Goal: Contribute content: Contribute content

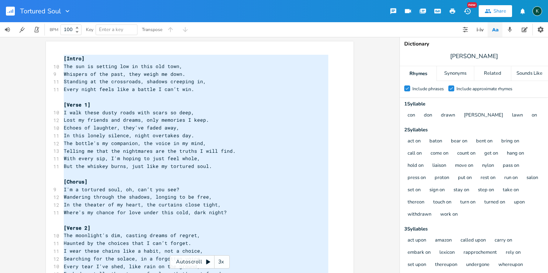
scroll to position [351, 0]
click at [8, 8] on rect "button" at bounding box center [10, 11] width 9 height 9
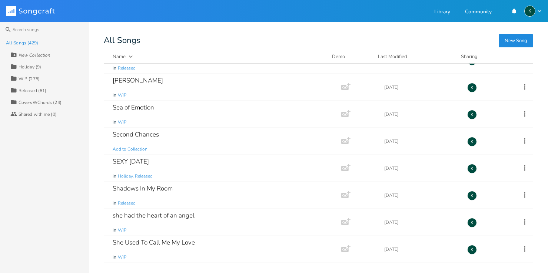
scroll to position [7758, 0]
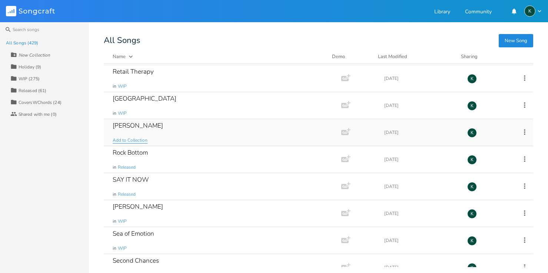
click at [134, 140] on span "Add to Collection" at bounding box center [130, 140] width 35 height 6
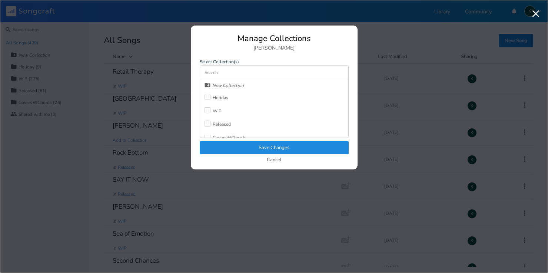
click at [206, 110] on div at bounding box center [207, 110] width 6 height 6
click at [227, 149] on button "Save Changes" at bounding box center [274, 147] width 149 height 13
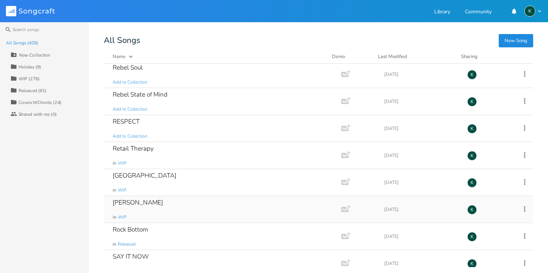
scroll to position [7680, 0]
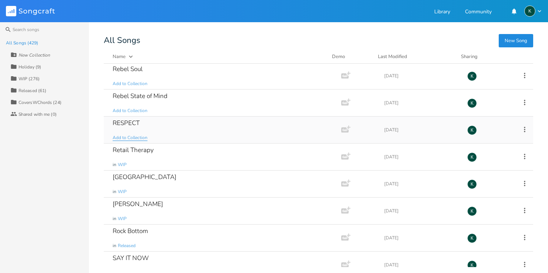
click at [125, 139] on span "Add to Collection" at bounding box center [130, 138] width 35 height 6
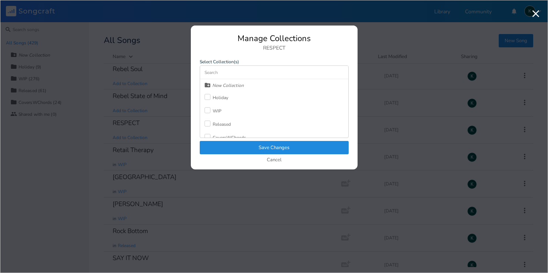
click at [214, 111] on div "WIP" at bounding box center [217, 111] width 9 height 4
click at [231, 150] on button "Save Changes" at bounding box center [274, 147] width 149 height 13
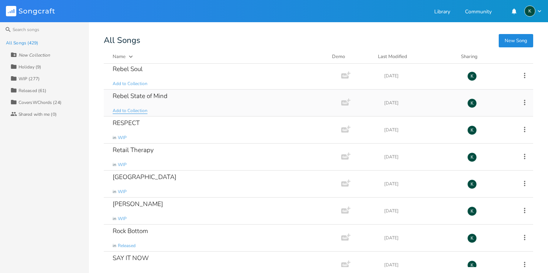
click at [131, 114] on span "Add to Collection" at bounding box center [130, 111] width 35 height 6
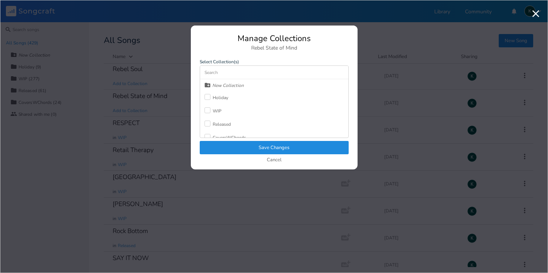
click at [213, 113] on div "WIP" at bounding box center [217, 111] width 9 height 4
click at [227, 143] on button "Save Changes" at bounding box center [274, 147] width 149 height 13
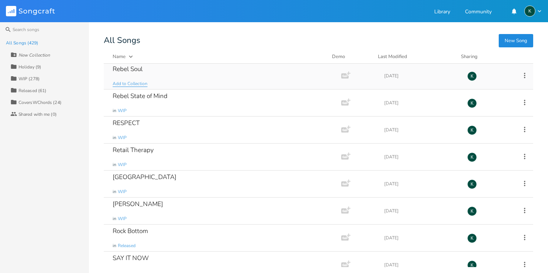
click at [133, 85] on span "Add to Collection" at bounding box center [130, 84] width 35 height 6
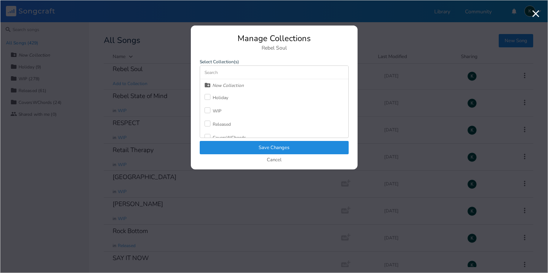
click at [214, 121] on div "Released" at bounding box center [217, 124] width 27 height 13
click at [211, 120] on div "Check Released" at bounding box center [217, 124] width 27 height 13
click at [210, 111] on label at bounding box center [208, 110] width 8 height 7
click at [231, 144] on button "Save Changes" at bounding box center [274, 147] width 149 height 13
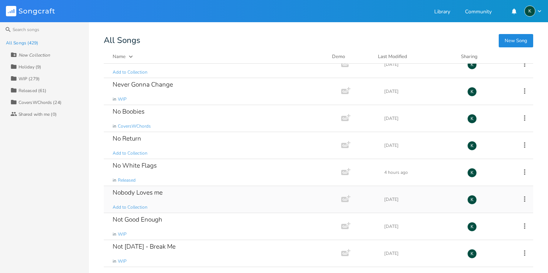
scroll to position [6789, 0]
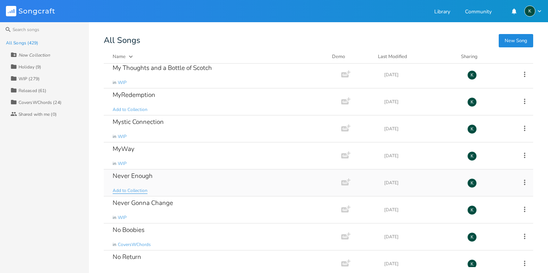
click at [122, 193] on span "Add to Collection" at bounding box center [130, 191] width 35 height 6
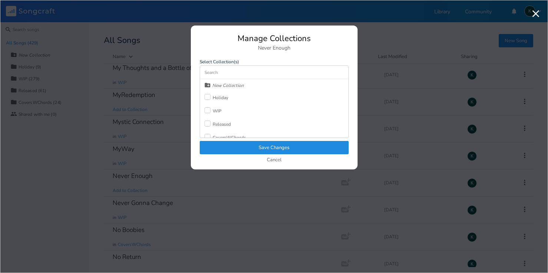
click at [208, 109] on div at bounding box center [207, 110] width 6 height 6
click at [226, 149] on button "Save Changes" at bounding box center [274, 147] width 149 height 13
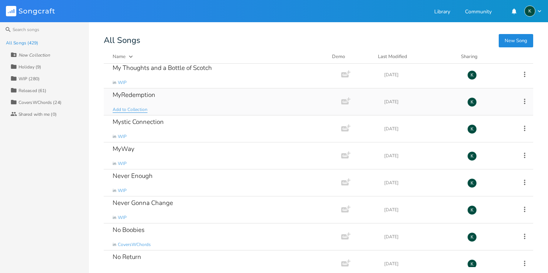
click at [131, 110] on span "Add to Collection" at bounding box center [130, 110] width 35 height 6
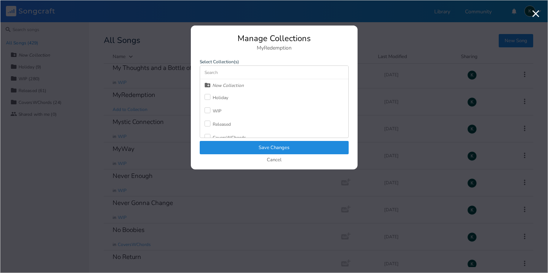
click at [207, 109] on div at bounding box center [207, 110] width 6 height 6
click at [231, 149] on button "Save Changes" at bounding box center [274, 147] width 149 height 13
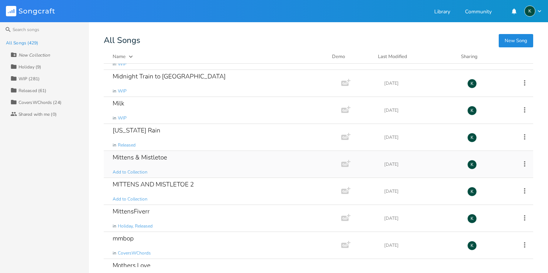
scroll to position [6427, 0]
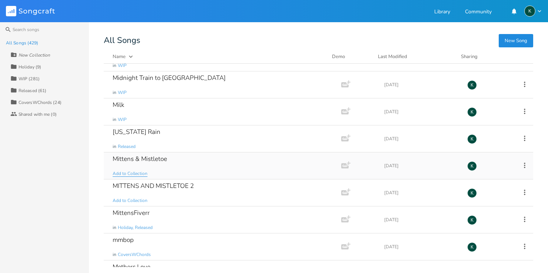
click at [132, 171] on span "Add to Collection" at bounding box center [130, 174] width 35 height 6
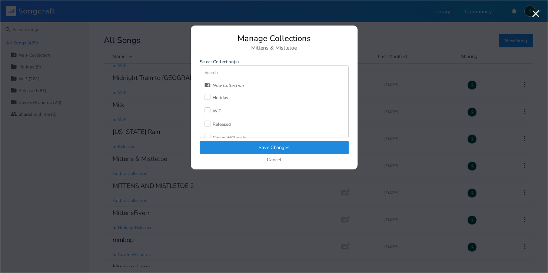
click at [210, 111] on label at bounding box center [208, 110] width 8 height 7
click at [210, 122] on div at bounding box center [207, 124] width 6 height 6
click at [208, 110] on icon "Check" at bounding box center [207, 110] width 4 height 4
click at [207, 99] on div at bounding box center [207, 97] width 6 height 6
click at [222, 148] on button "Save Changes" at bounding box center [274, 147] width 149 height 13
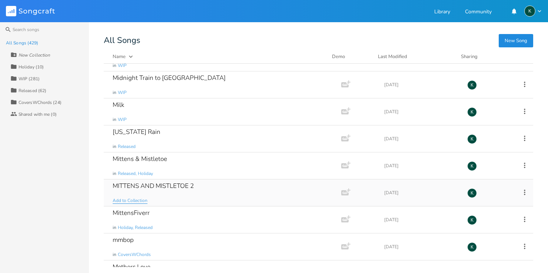
click at [138, 199] on span "Add to Collection" at bounding box center [130, 201] width 35 height 6
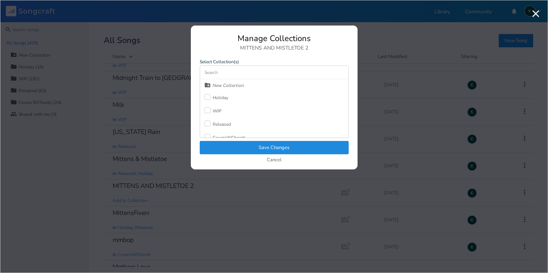
click at [205, 97] on div at bounding box center [207, 97] width 6 height 6
click at [209, 123] on div at bounding box center [207, 124] width 6 height 6
click at [229, 147] on button "Save Changes" at bounding box center [274, 147] width 149 height 13
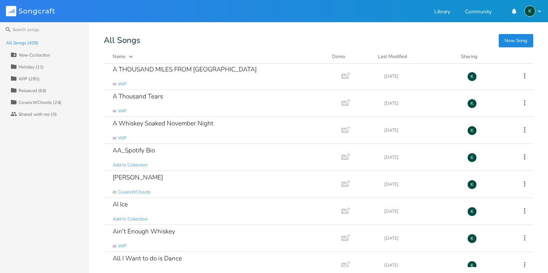
scroll to position [1947, 0]
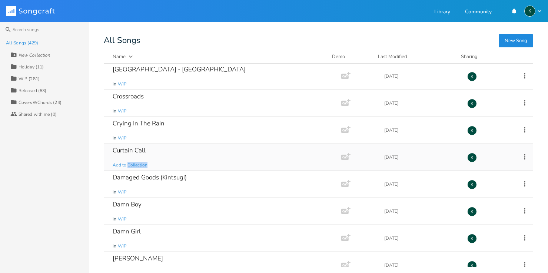
click at [132, 165] on span "Add to Collection" at bounding box center [130, 165] width 35 height 6
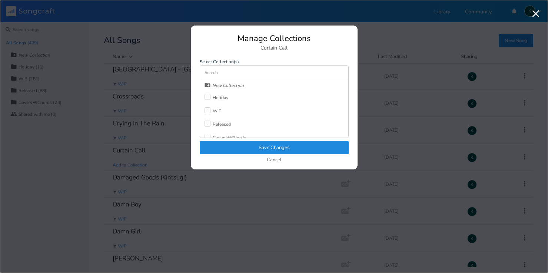
click at [206, 110] on div at bounding box center [207, 110] width 6 height 6
click at [227, 149] on button "Save Changes" at bounding box center [274, 147] width 149 height 13
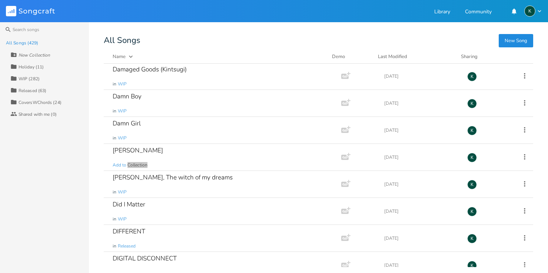
scroll to position [2623, 0]
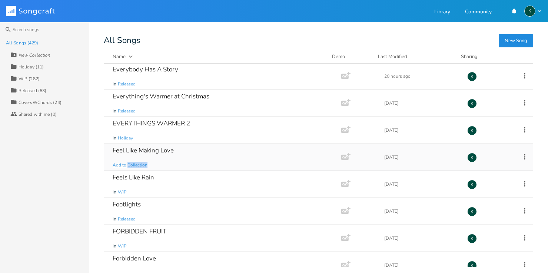
click at [136, 164] on span "Add to Collection" at bounding box center [130, 165] width 35 height 6
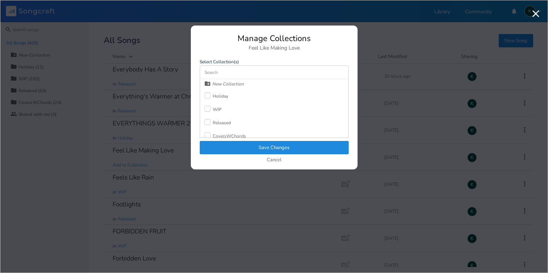
scroll to position [7, 0]
click at [217, 130] on div "CoversWChords" at bounding box center [229, 131] width 33 height 4
click at [224, 145] on button "Save Changes" at bounding box center [274, 147] width 149 height 13
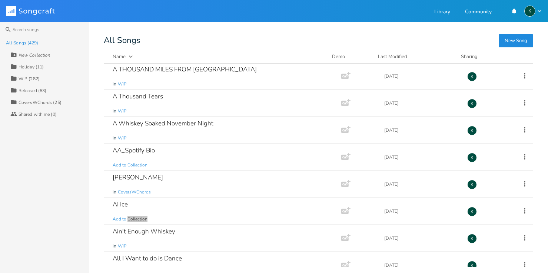
scroll to position [2056, 0]
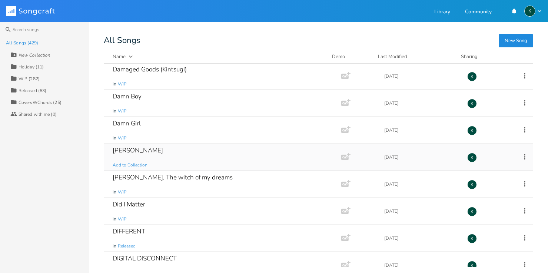
click at [119, 164] on span "Add to Collection" at bounding box center [130, 165] width 35 height 6
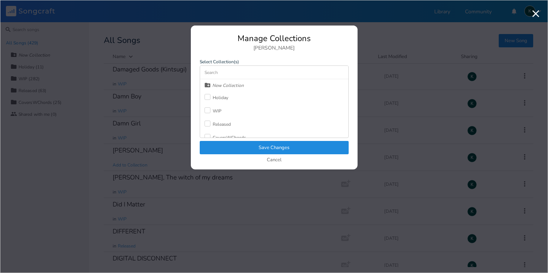
click at [216, 110] on div "WIP" at bounding box center [217, 111] width 9 height 4
click at [236, 146] on button "Save Changes" at bounding box center [274, 147] width 149 height 13
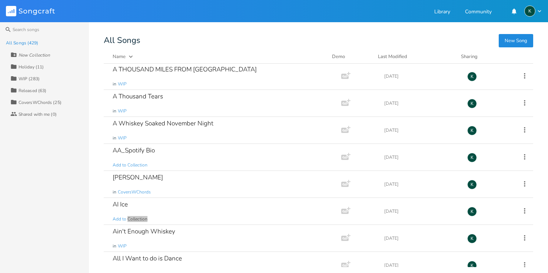
scroll to position [4408, 0]
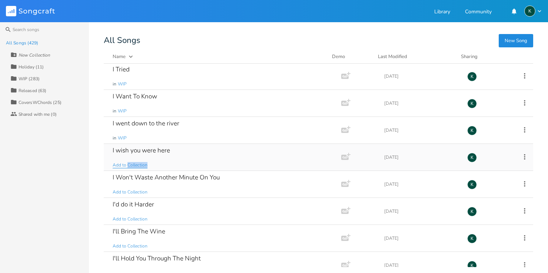
click at [139, 166] on span "Add to Collection" at bounding box center [130, 165] width 35 height 6
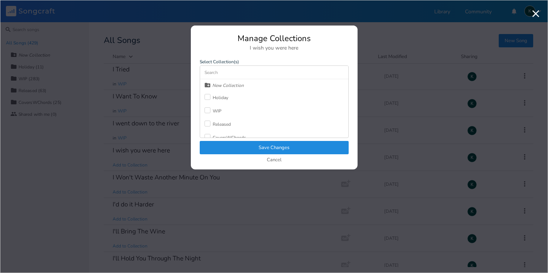
click at [216, 111] on div "WIP" at bounding box center [217, 111] width 9 height 4
click at [227, 147] on button "Save Changes" at bounding box center [274, 147] width 149 height 13
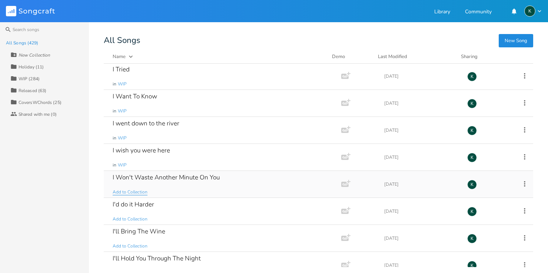
click at [125, 190] on span "Add to Collection" at bounding box center [130, 192] width 35 height 6
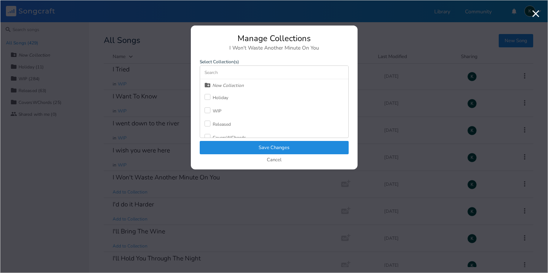
click at [209, 109] on div at bounding box center [207, 110] width 6 height 6
click at [224, 148] on button "Save Changes" at bounding box center [274, 147] width 149 height 13
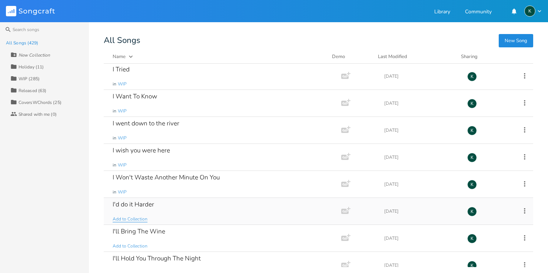
click at [136, 219] on span "Add to Collection" at bounding box center [130, 219] width 35 height 6
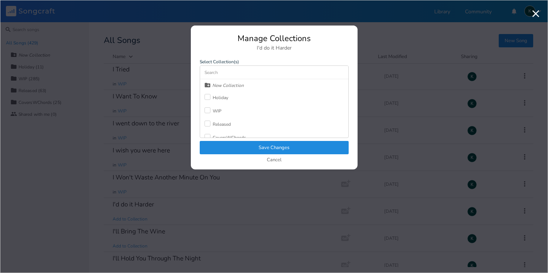
click at [216, 112] on div "WIP" at bounding box center [217, 111] width 9 height 4
click at [235, 150] on button "Save Changes" at bounding box center [274, 147] width 149 height 13
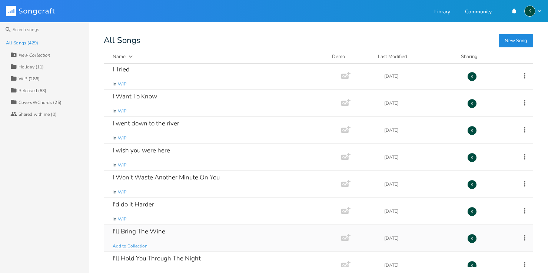
click at [144, 246] on span "Add to Collection" at bounding box center [130, 246] width 35 height 6
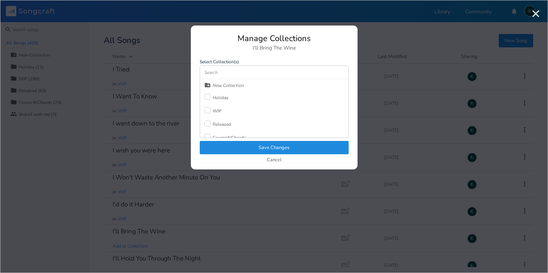
click at [221, 110] on div "WIP" at bounding box center [217, 111] width 9 height 4
click at [244, 151] on button "Save Changes" at bounding box center [274, 147] width 149 height 13
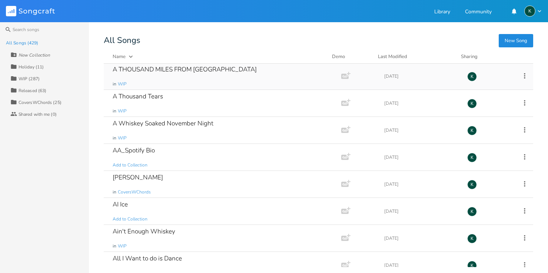
scroll to position [4570, 0]
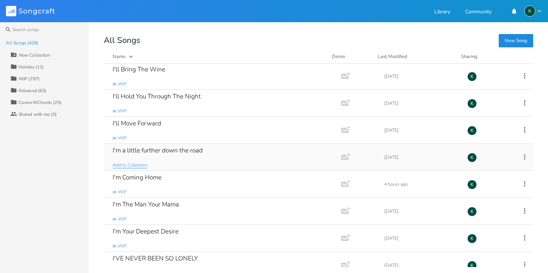
click at [123, 166] on span "Add to Collection" at bounding box center [130, 165] width 35 height 6
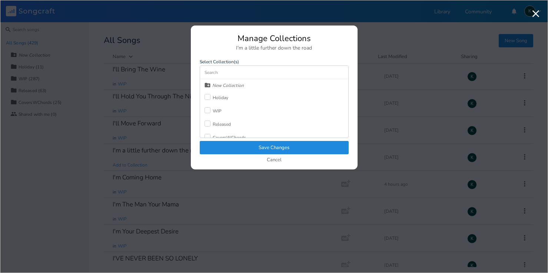
click at [214, 113] on div "WIP" at bounding box center [217, 111] width 9 height 4
click at [231, 144] on button "Save Changes" at bounding box center [274, 147] width 149 height 13
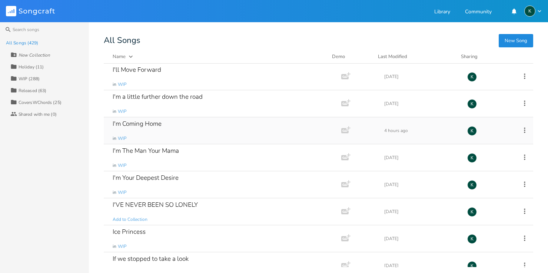
scroll to position [4639, 0]
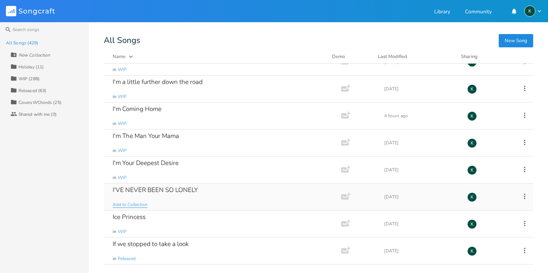
click at [139, 205] on span "Add to Collection" at bounding box center [130, 205] width 35 height 6
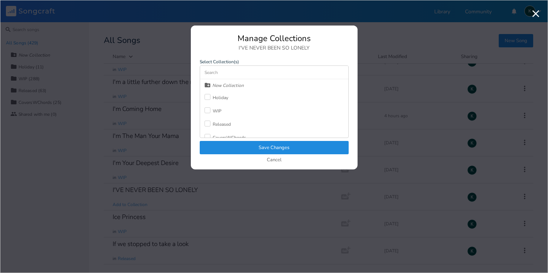
click at [209, 111] on div at bounding box center [207, 110] width 6 height 6
click at [227, 145] on button "Save Changes" at bounding box center [274, 147] width 149 height 13
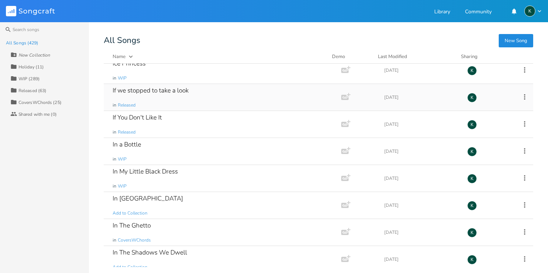
scroll to position [4839, 0]
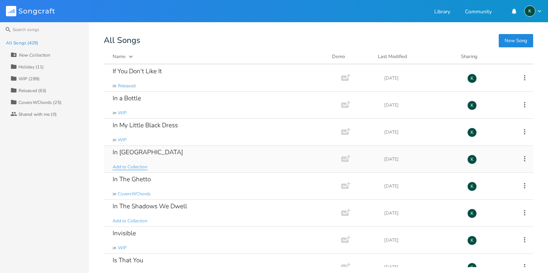
click at [131, 167] on span "Add to Collection" at bounding box center [130, 167] width 35 height 6
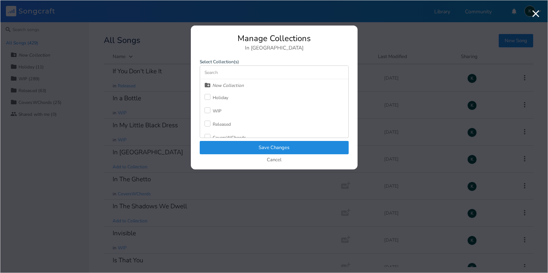
click at [207, 111] on div at bounding box center [207, 110] width 6 height 6
click at [222, 147] on button "Save Changes" at bounding box center [274, 147] width 149 height 13
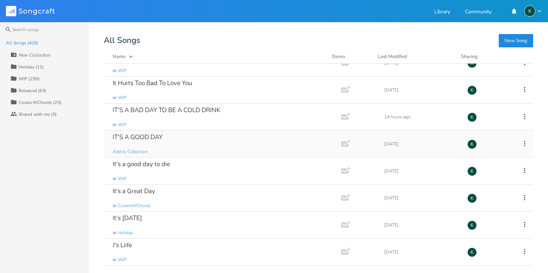
scroll to position [5194, 0]
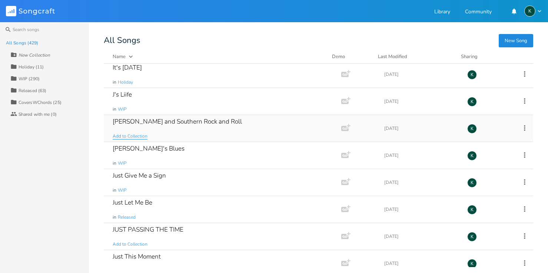
click at [127, 135] on span "Add to Collection" at bounding box center [130, 136] width 35 height 6
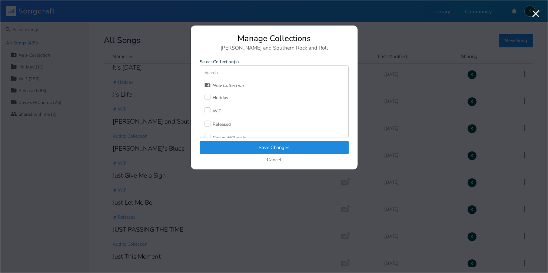
click at [214, 110] on div "WIP" at bounding box center [217, 111] width 9 height 4
click at [227, 143] on button "Save Changes" at bounding box center [274, 147] width 149 height 13
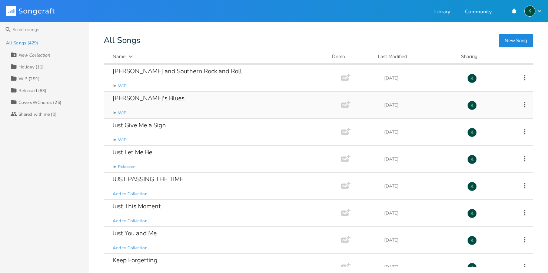
scroll to position [5279, 0]
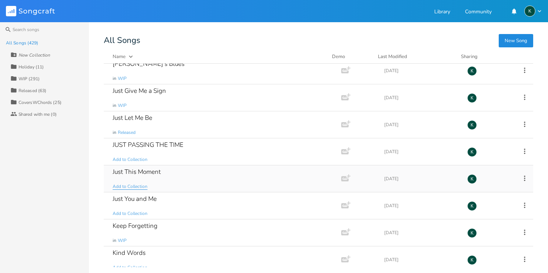
click at [141, 184] on span "Add to Collection" at bounding box center [130, 187] width 35 height 6
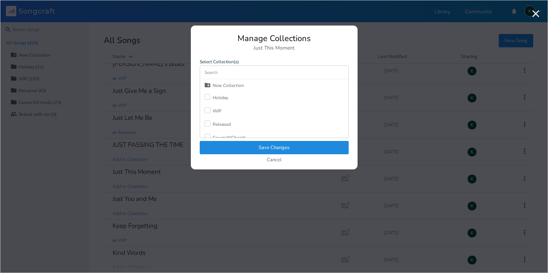
click at [208, 111] on div at bounding box center [207, 110] width 6 height 6
click at [212, 151] on button "Save Changes" at bounding box center [274, 147] width 149 height 13
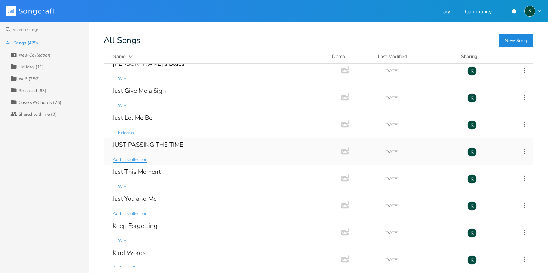
click at [129, 160] on span "Add to Collection" at bounding box center [130, 160] width 35 height 6
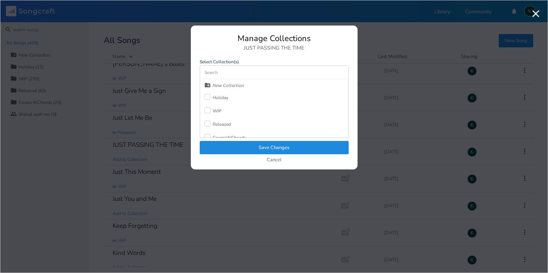
click at [210, 113] on div at bounding box center [207, 110] width 6 height 6
click at [225, 144] on button "Save Changes" at bounding box center [274, 147] width 149 height 13
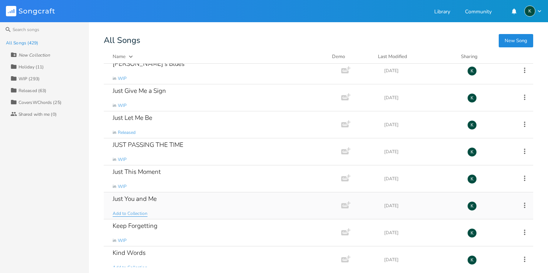
click at [143, 213] on span "Add to Collection" at bounding box center [130, 214] width 35 height 6
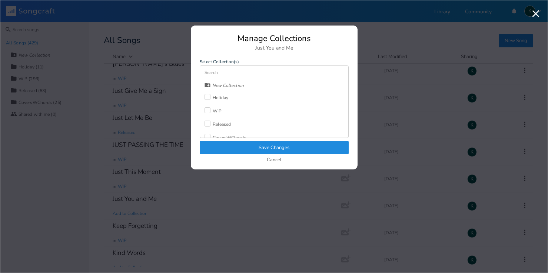
click at [212, 112] on label at bounding box center [208, 110] width 8 height 7
click at [242, 150] on button "Save Changes" at bounding box center [274, 147] width 149 height 13
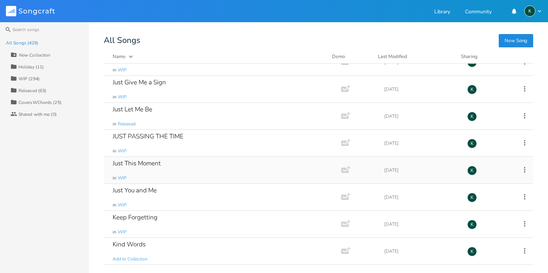
scroll to position [5329, 0]
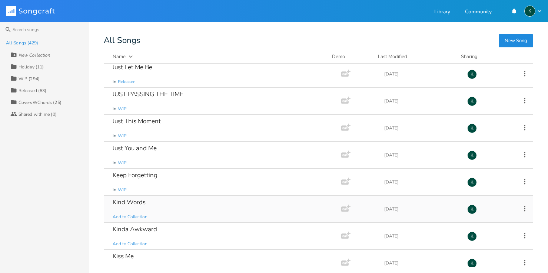
click at [127, 217] on span "Add to Collection" at bounding box center [130, 217] width 35 height 6
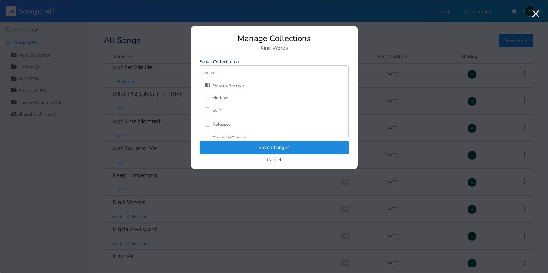
click at [210, 111] on div at bounding box center [207, 110] width 6 height 6
click at [234, 141] on button "Save Changes" at bounding box center [274, 147] width 149 height 13
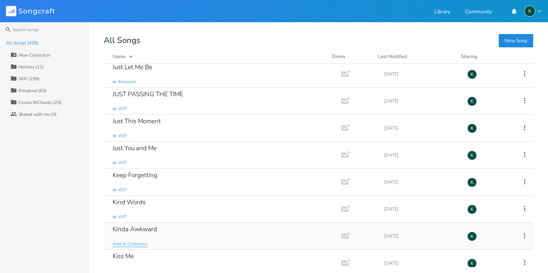
click at [127, 244] on span "Add to Collection" at bounding box center [130, 244] width 35 height 6
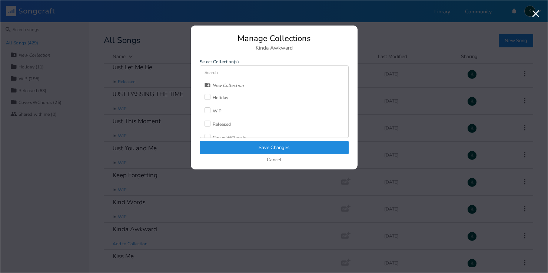
click at [209, 111] on div at bounding box center [207, 110] width 6 height 6
click at [214, 147] on button "Save Changes" at bounding box center [274, 147] width 149 height 13
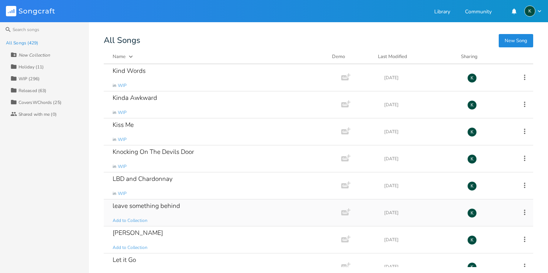
scroll to position [5472, 0]
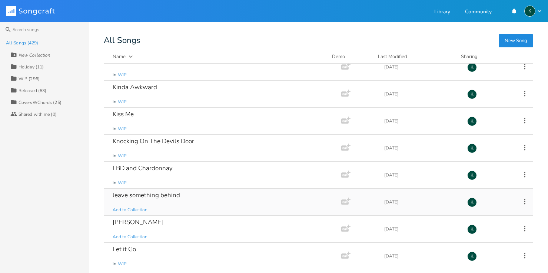
click at [137, 210] on span "Add to Collection" at bounding box center [130, 210] width 35 height 6
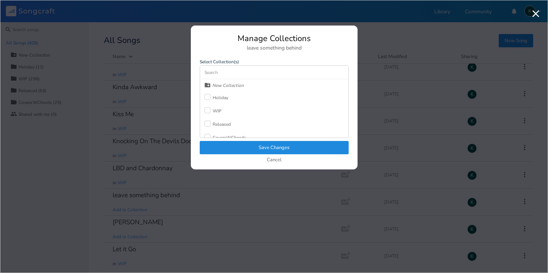
click at [205, 110] on div at bounding box center [207, 110] width 6 height 6
click at [213, 146] on button "Save Changes" at bounding box center [274, 147] width 149 height 13
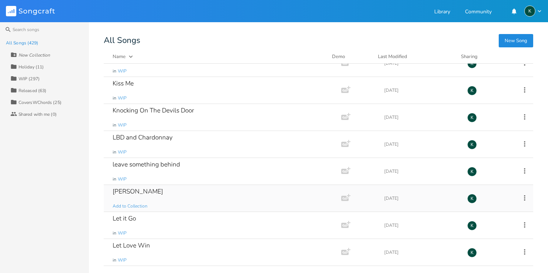
scroll to position [5504, 0]
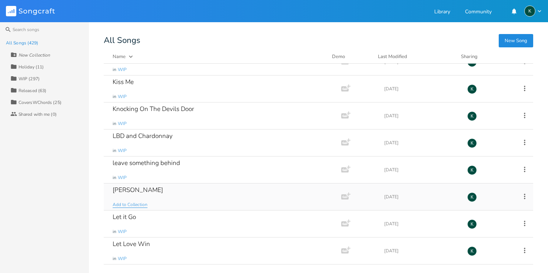
click at [126, 207] on span "Add to Collection" at bounding box center [130, 205] width 35 height 6
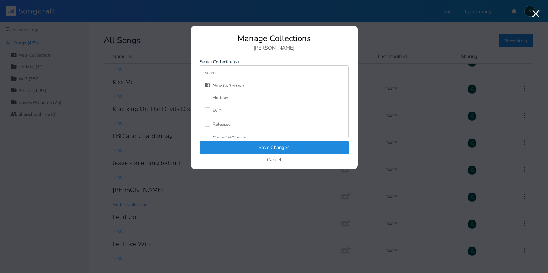
click at [212, 110] on label at bounding box center [208, 110] width 8 height 7
click at [242, 149] on button "Save Changes" at bounding box center [274, 147] width 149 height 13
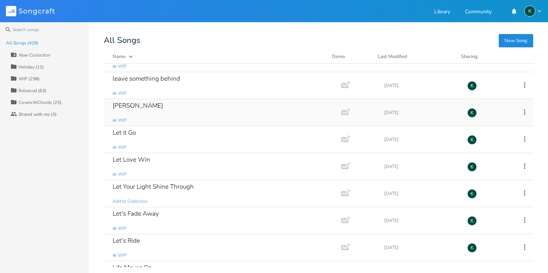
scroll to position [5590, 0]
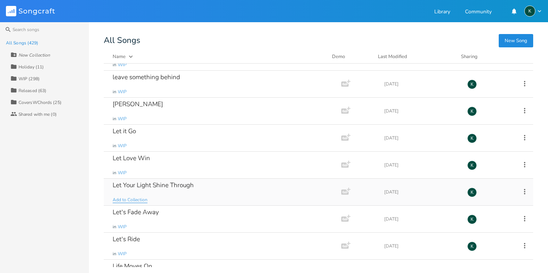
click at [125, 199] on span "Add to Collection" at bounding box center [130, 200] width 35 height 6
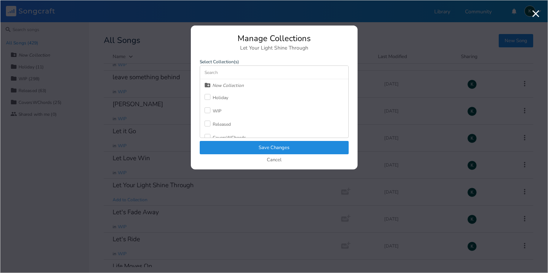
click at [212, 109] on label at bounding box center [208, 110] width 8 height 7
click at [254, 147] on button "Save Changes" at bounding box center [274, 147] width 149 height 13
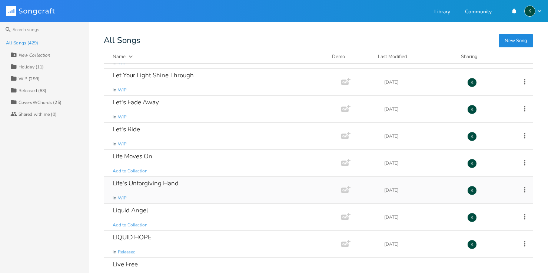
scroll to position [5712, 0]
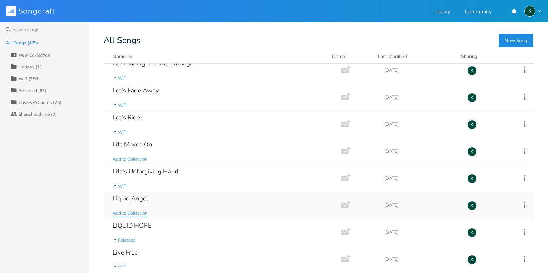
click at [124, 214] on span "Add to Collection" at bounding box center [130, 213] width 35 height 6
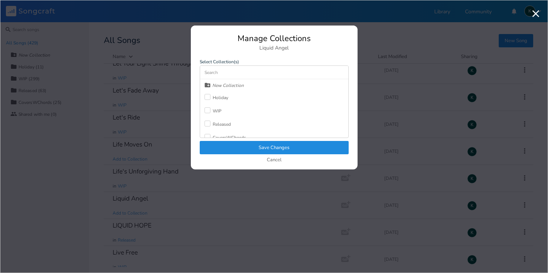
click at [207, 123] on div at bounding box center [207, 124] width 6 height 6
click at [213, 150] on button "Save Changes" at bounding box center [274, 147] width 149 height 13
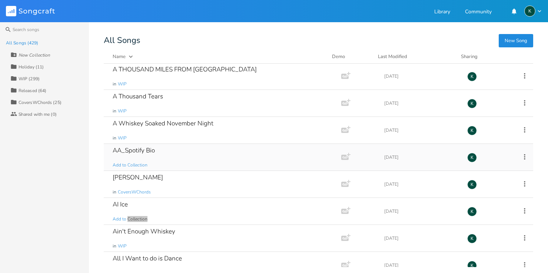
scroll to position [4895, 0]
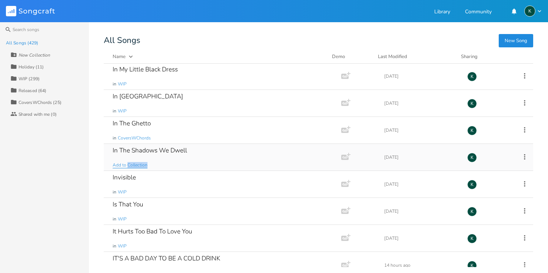
click at [130, 164] on span "Add to Collection" at bounding box center [130, 165] width 35 height 6
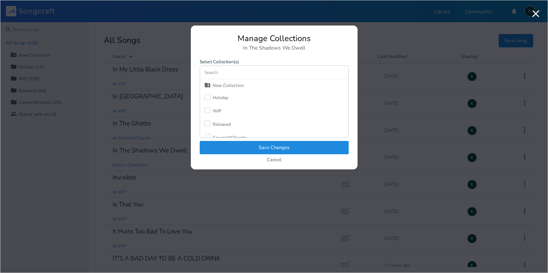
click at [217, 110] on div "WIP" at bounding box center [217, 111] width 9 height 4
click at [236, 144] on button "Save Changes" at bounding box center [274, 147] width 149 height 13
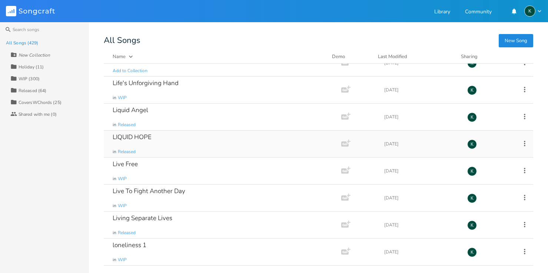
scroll to position [5787, 0]
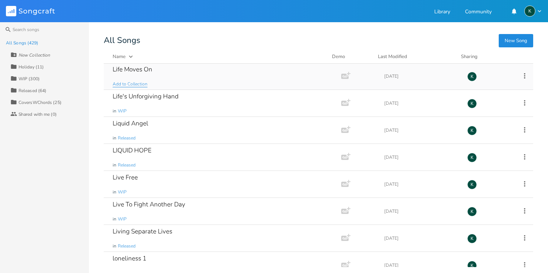
click at [132, 83] on span "Add to Collection" at bounding box center [130, 84] width 35 height 6
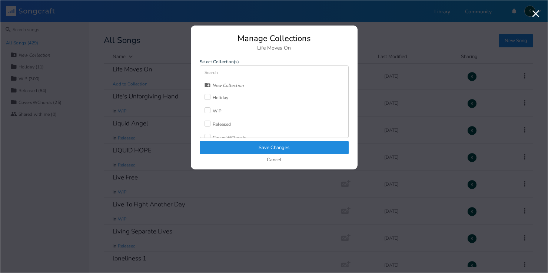
click at [209, 110] on div at bounding box center [207, 110] width 6 height 6
click at [234, 149] on button "Save Changes" at bounding box center [274, 147] width 149 height 13
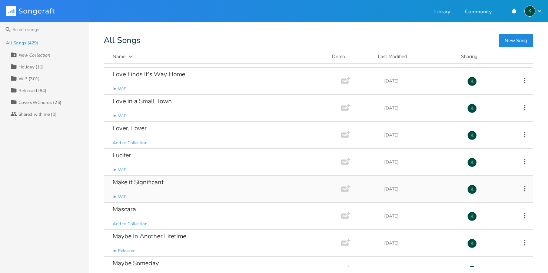
scroll to position [6260, 0]
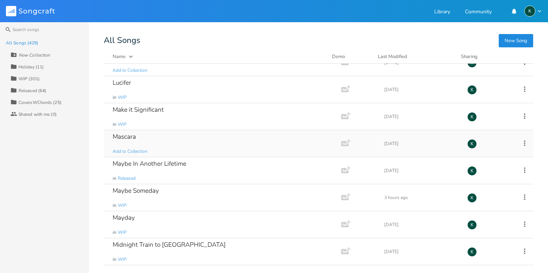
click at [125, 137] on div "Mascara" at bounding box center [124, 137] width 23 height 6
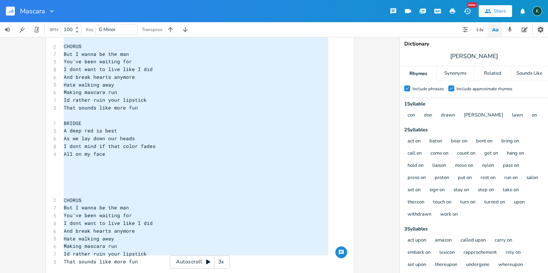
drag, startPoint x: 61, startPoint y: 59, endPoint x: 130, endPoint y: 273, distance: 225.2
click at [134, 273] on html "Mascara New Share K BPM 100 Key G Minor Transpose x [Verse 1] ​ 4 Ive made mist…" at bounding box center [274, 136] width 548 height 273
type textarea "​[Verse 1] Ive made mistakes A time or two Left one for another That left her c…"
click at [116, 181] on pre "​" at bounding box center [195, 185] width 267 height 8
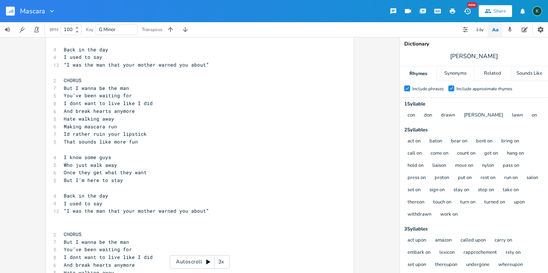
scroll to position [0, 0]
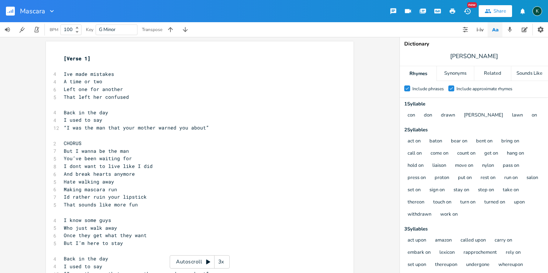
click at [9, 8] on rect "button" at bounding box center [10, 11] width 9 height 9
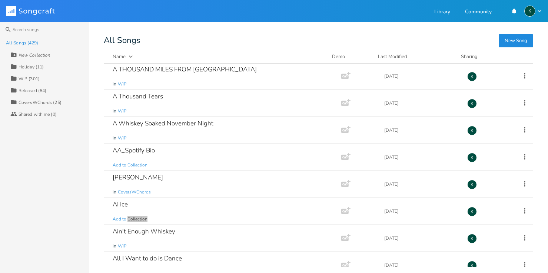
scroll to position [5030, 0]
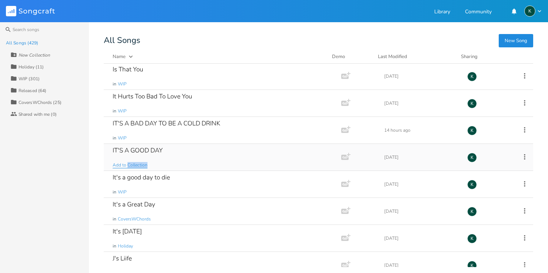
click at [136, 166] on span "Add to Collection" at bounding box center [130, 165] width 35 height 6
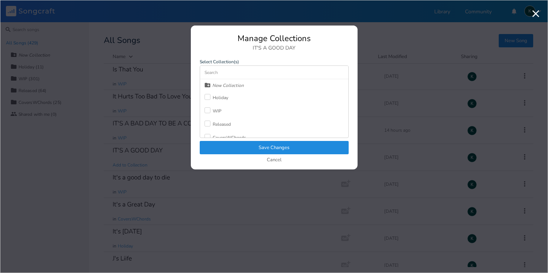
click at [211, 108] on label at bounding box center [208, 110] width 8 height 7
click at [237, 151] on button "Save Changes" at bounding box center [274, 147] width 149 height 13
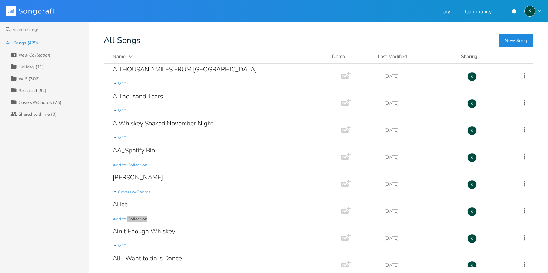
scroll to position [6165, 0]
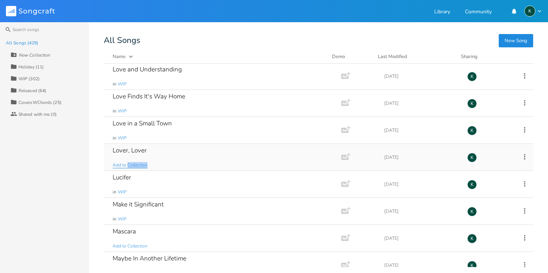
click at [131, 166] on span "Add to Collection" at bounding box center [130, 165] width 35 height 6
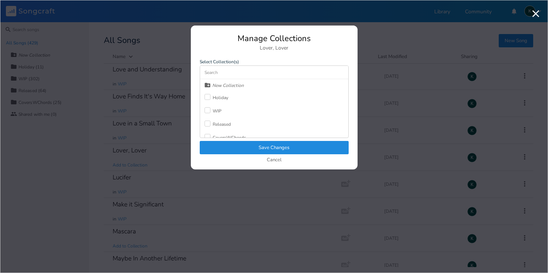
scroll to position [7, 0]
click at [218, 129] on div "CoversWChords" at bounding box center [229, 131] width 33 height 4
click at [230, 143] on button "Save Changes" at bounding box center [274, 147] width 149 height 13
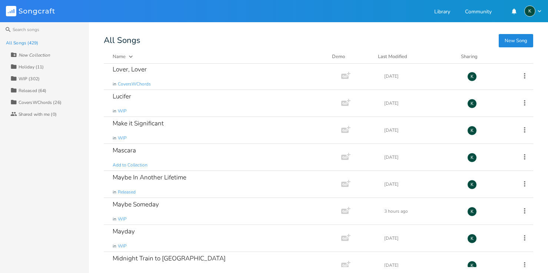
scroll to position [6598, 0]
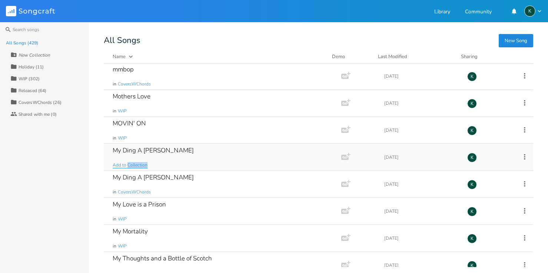
click at [139, 164] on span "Add to Collection" at bounding box center [130, 165] width 35 height 6
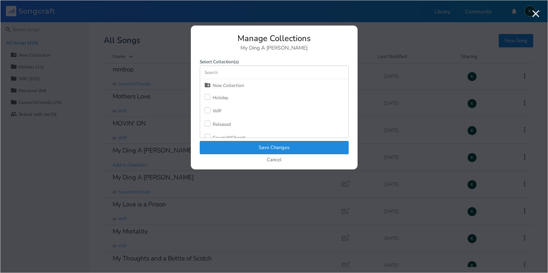
scroll to position [7, 0]
click at [210, 130] on label at bounding box center [208, 130] width 8 height 7
click at [227, 146] on button "Save Changes" at bounding box center [274, 147] width 149 height 13
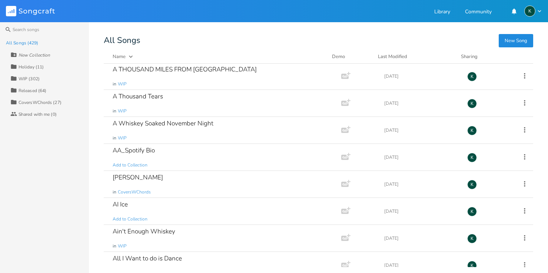
scroll to position [6246, 0]
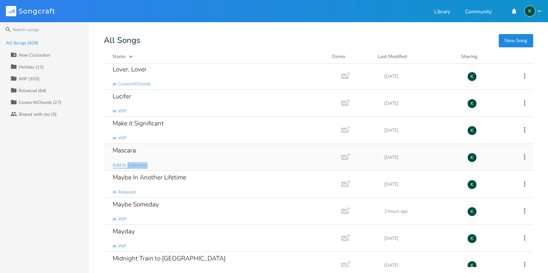
click at [135, 165] on span "Add to Collection" at bounding box center [130, 165] width 35 height 6
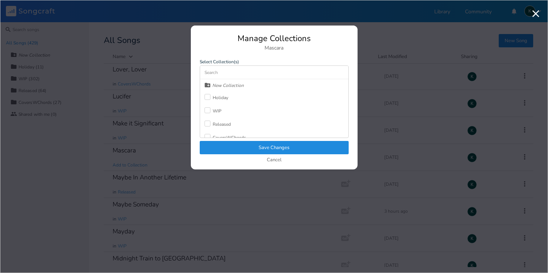
click at [210, 113] on label at bounding box center [208, 110] width 8 height 7
click at [226, 149] on button "Save Changes" at bounding box center [274, 147] width 149 height 13
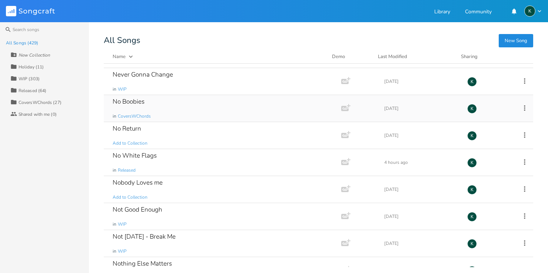
scroll to position [7063, 0]
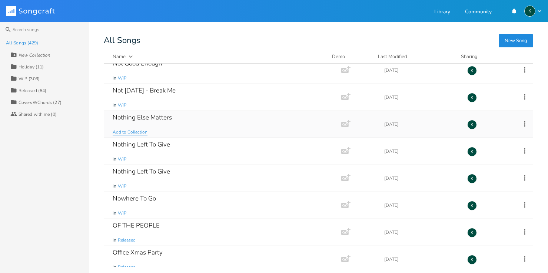
click at [126, 133] on span "Add to Collection" at bounding box center [130, 132] width 35 height 6
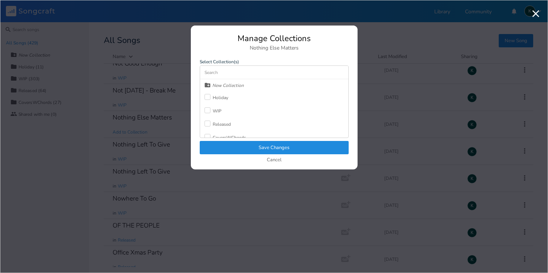
scroll to position [7, 0]
click at [228, 132] on div "CoversWChords" at bounding box center [229, 131] width 33 height 4
click at [232, 141] on button "Save Changes" at bounding box center [274, 147] width 149 height 13
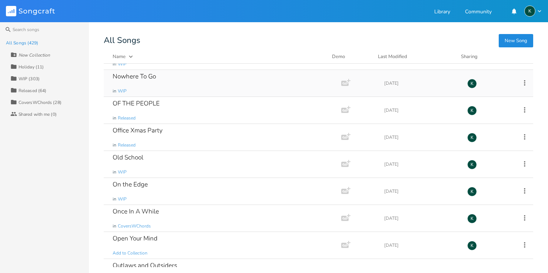
scroll to position [7271, 0]
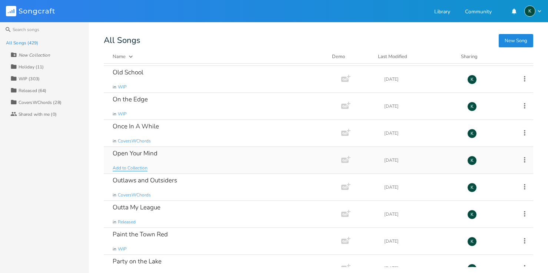
click at [138, 171] on span "Add to Collection" at bounding box center [130, 168] width 35 height 6
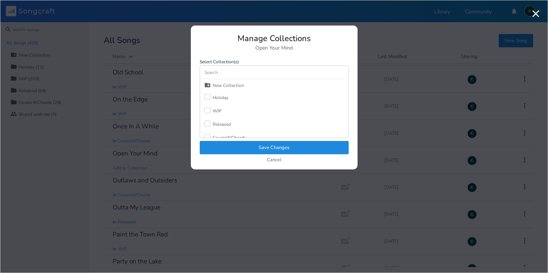
click at [204, 110] on div "New Collection Holiday WIP Released CoversWChords" at bounding box center [274, 108] width 148 height 59
click at [206, 110] on div at bounding box center [207, 110] width 6 height 6
click at [221, 144] on button "Save Changes" at bounding box center [274, 147] width 149 height 13
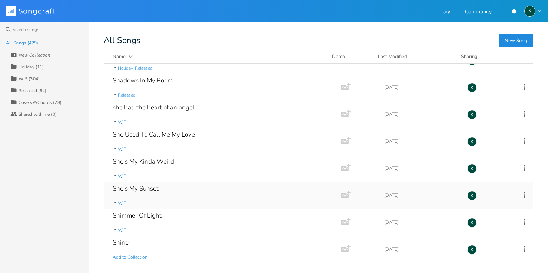
scroll to position [8000, 0]
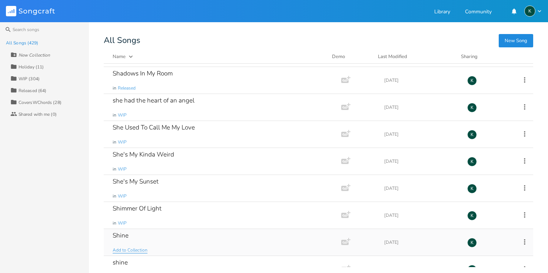
click at [137, 249] on span "Add to Collection" at bounding box center [130, 250] width 35 height 6
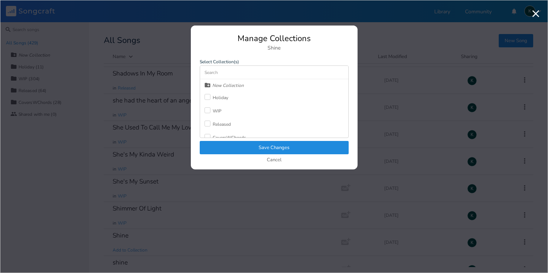
scroll to position [7, 0]
click at [224, 131] on div "CoversWChords" at bounding box center [229, 131] width 33 height 4
click at [231, 145] on button "Save Changes" at bounding box center [274, 147] width 149 height 13
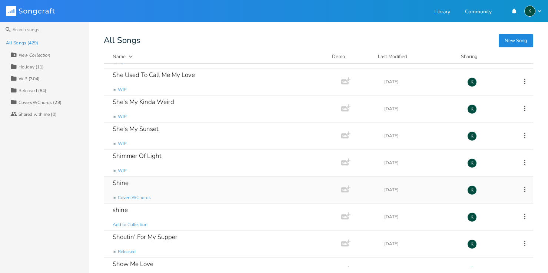
scroll to position [8078, 0]
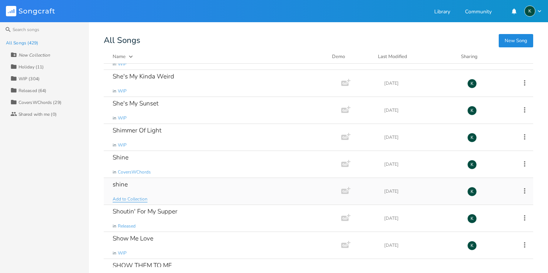
click at [126, 200] on span "Add to Collection" at bounding box center [130, 199] width 35 height 6
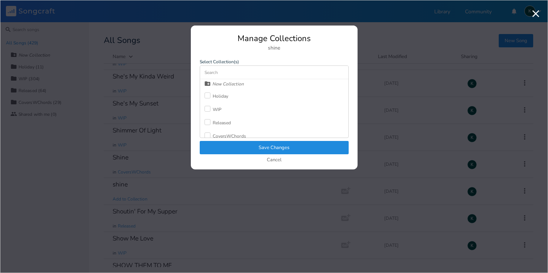
scroll to position [7, 0]
click at [220, 133] on div "CoversWChords" at bounding box center [229, 131] width 33 height 4
click at [233, 149] on button "Save Changes" at bounding box center [274, 147] width 149 height 13
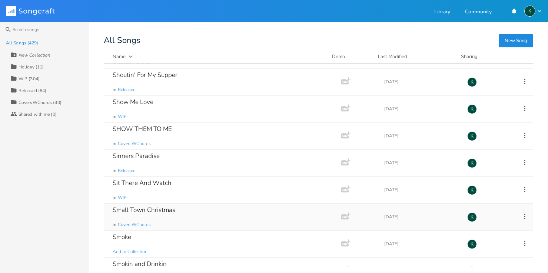
scroll to position [8252, 0]
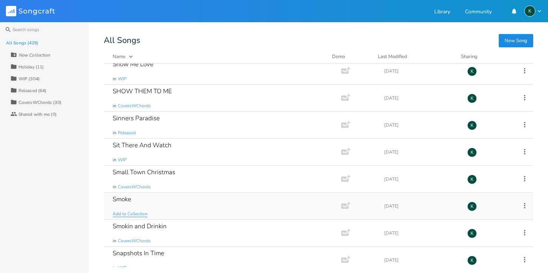
click at [137, 212] on span "Add to Collection" at bounding box center [130, 214] width 35 height 6
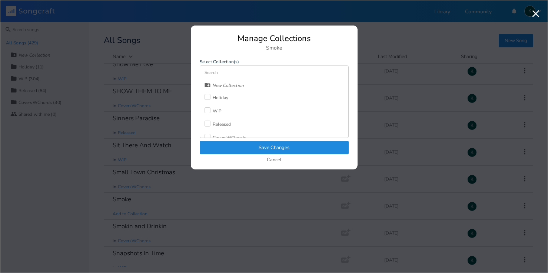
scroll to position [7, 0]
click at [207, 119] on div at bounding box center [207, 117] width 6 height 6
click at [219, 144] on button "Save Changes" at bounding box center [274, 147] width 149 height 13
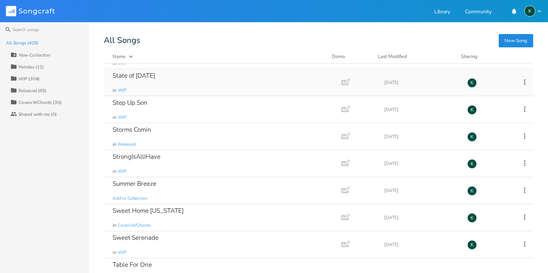
scroll to position [8610, 0]
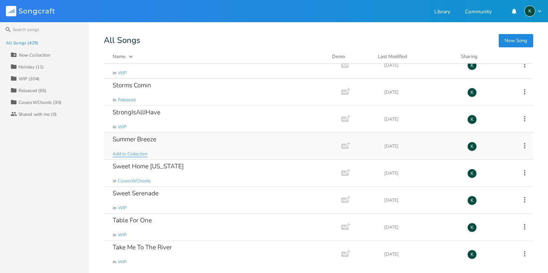
click at [137, 154] on span "Add to Collection" at bounding box center [130, 154] width 35 height 6
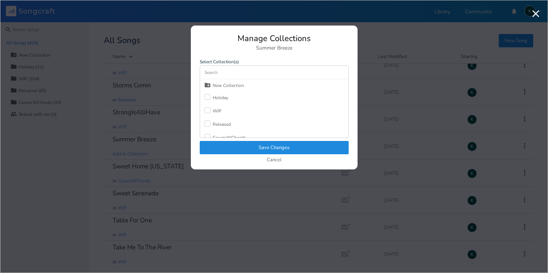
click at [207, 107] on div "WIP" at bounding box center [212, 110] width 17 height 13
click at [229, 150] on button "Save Changes" at bounding box center [274, 147] width 149 height 13
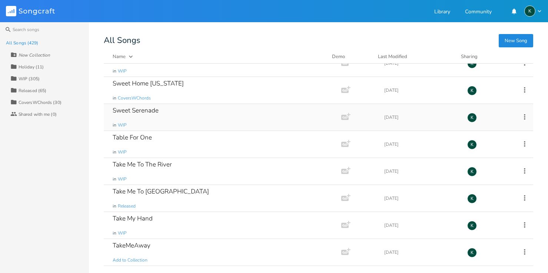
scroll to position [8741, 0]
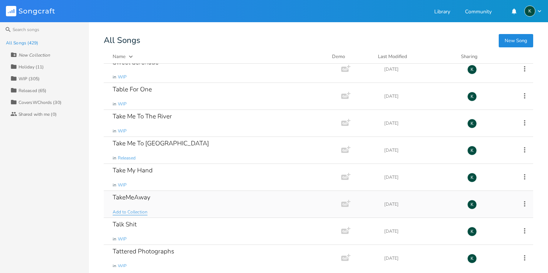
click at [141, 211] on span "Add to Collection" at bounding box center [130, 212] width 35 height 6
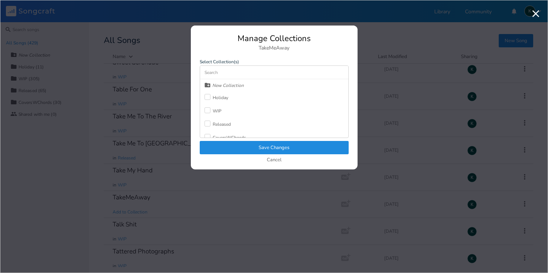
click at [205, 113] on div at bounding box center [207, 110] width 6 height 6
click at [227, 148] on button "Save Changes" at bounding box center [274, 147] width 149 height 13
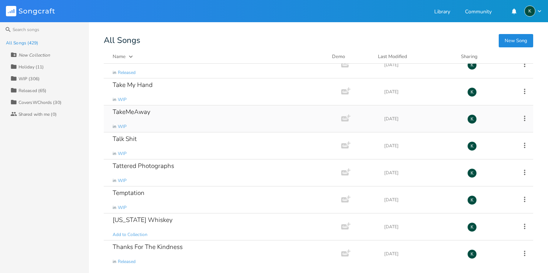
scroll to position [8832, 0]
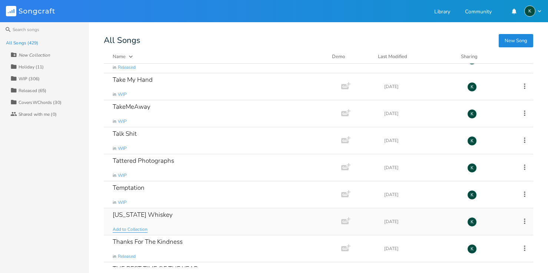
click at [133, 230] on span "Add to Collection" at bounding box center [130, 230] width 35 height 6
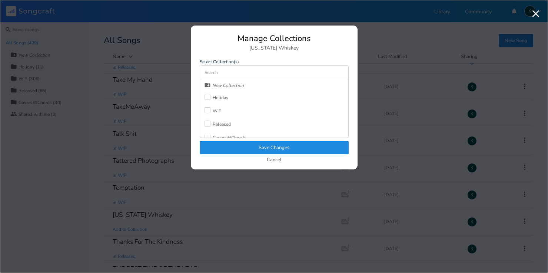
scroll to position [7, 0]
click at [214, 129] on div "CoversWChords" at bounding box center [229, 131] width 33 height 4
click at [222, 145] on button "Save Changes" at bounding box center [274, 147] width 149 height 13
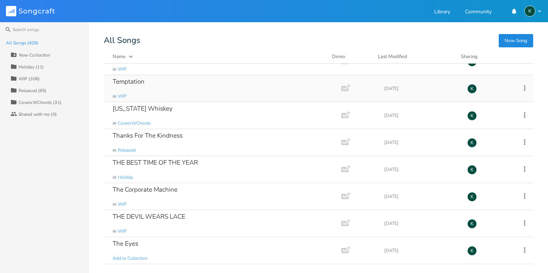
scroll to position [8978, 0]
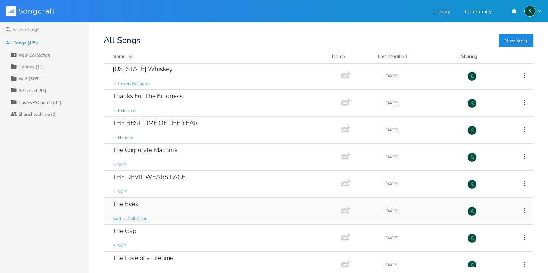
click at [136, 219] on span "Add to Collection" at bounding box center [130, 219] width 35 height 6
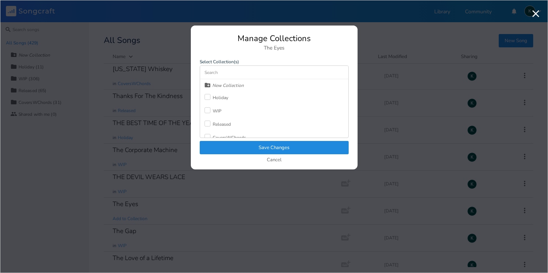
click at [210, 110] on div at bounding box center [207, 110] width 6 height 6
click at [235, 146] on button "Save Changes" at bounding box center [274, 147] width 149 height 13
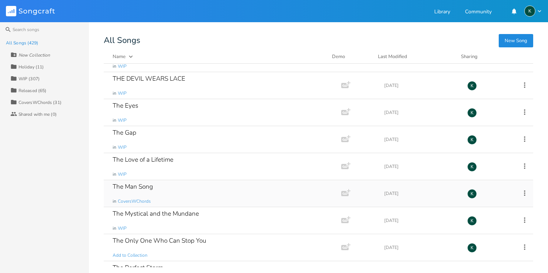
scroll to position [9083, 0]
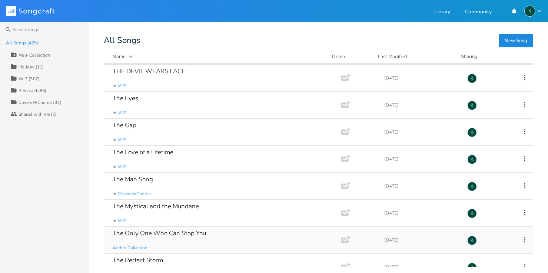
click at [127, 247] on span "Add to Collection" at bounding box center [130, 248] width 35 height 6
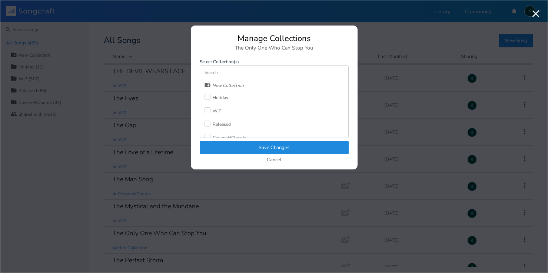
click at [207, 111] on div at bounding box center [207, 110] width 6 height 6
click at [220, 150] on button "Save Changes" at bounding box center [274, 147] width 149 height 13
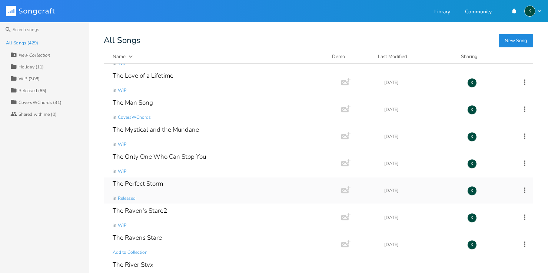
scroll to position [9195, 0]
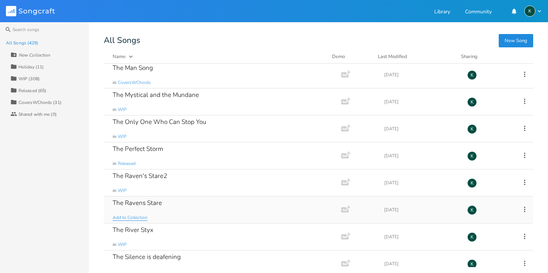
click at [138, 217] on span "Add to Collection" at bounding box center [130, 218] width 35 height 6
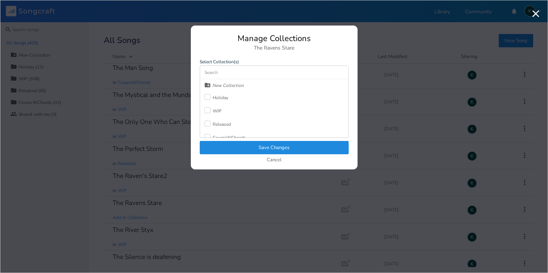
click at [208, 110] on div at bounding box center [207, 110] width 6 height 6
click at [227, 148] on button "Save Changes" at bounding box center [274, 147] width 149 height 13
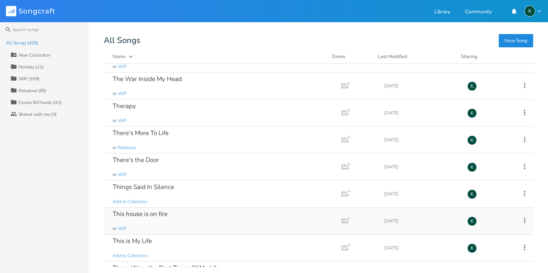
scroll to position [9477, 0]
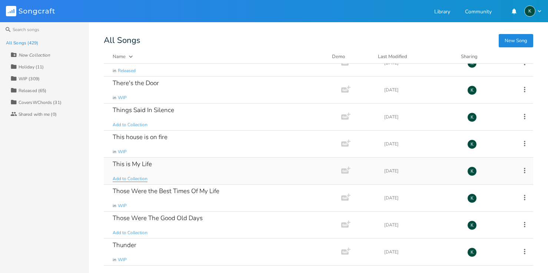
click at [140, 180] on span "Add to Collection" at bounding box center [130, 179] width 35 height 6
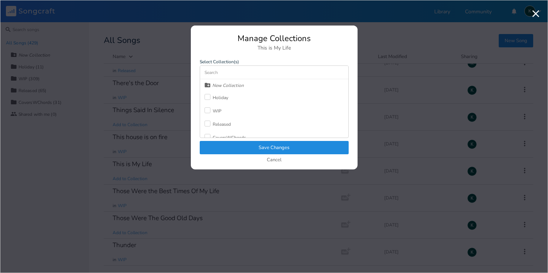
click at [206, 110] on div at bounding box center [207, 110] width 6 height 6
click at [224, 148] on button "Save Changes" at bounding box center [274, 147] width 149 height 13
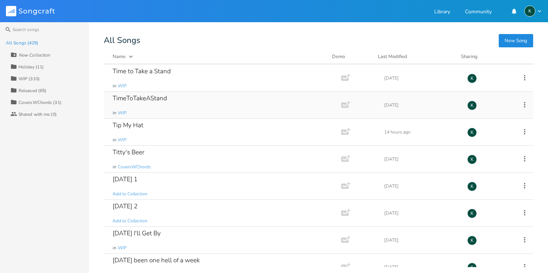
scroll to position [9761, 0]
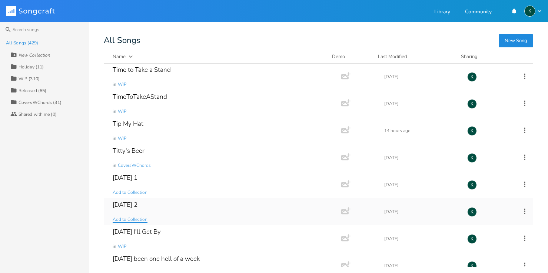
click at [146, 219] on span "Add to Collection" at bounding box center [130, 220] width 35 height 6
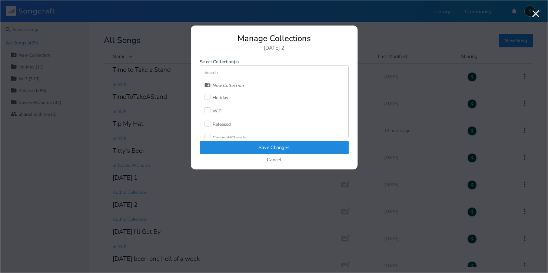
click at [209, 110] on div at bounding box center [207, 110] width 6 height 6
click at [222, 146] on button "Save Changes" at bounding box center [274, 147] width 149 height 13
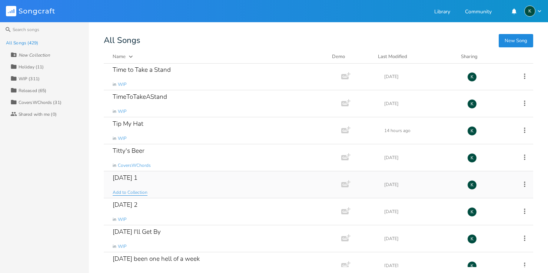
click at [135, 191] on span "Add to Collection" at bounding box center [130, 193] width 35 height 6
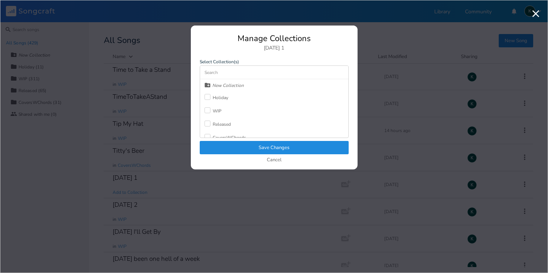
click at [207, 113] on label at bounding box center [208, 110] width 8 height 7
click at [226, 144] on button "Save Changes" at bounding box center [274, 147] width 149 height 13
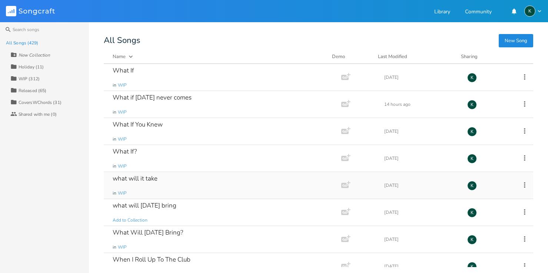
scroll to position [10449, 0]
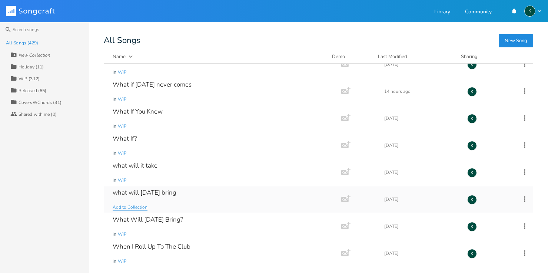
click at [140, 207] on span "Add to Collection" at bounding box center [130, 207] width 35 height 6
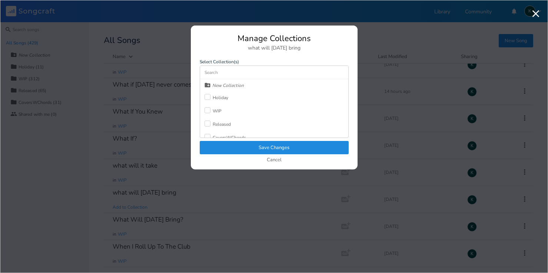
click at [213, 110] on div "WIP" at bounding box center [217, 111] width 9 height 4
click at [236, 149] on button "Save Changes" at bounding box center [274, 147] width 149 height 13
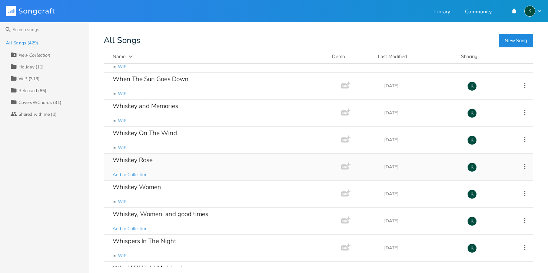
scroll to position [10713, 0]
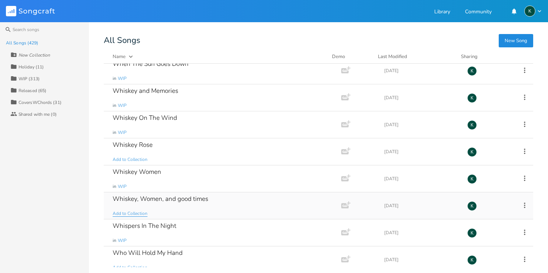
click at [136, 212] on span "Add to Collection" at bounding box center [130, 214] width 35 height 6
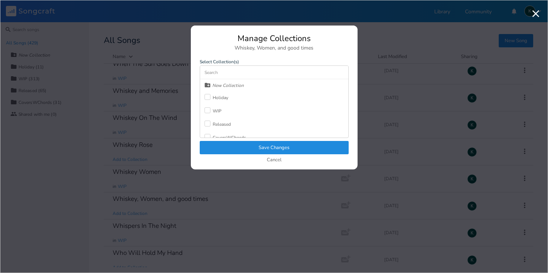
click at [207, 114] on label at bounding box center [208, 110] width 8 height 7
click at [226, 149] on button "Save Changes" at bounding box center [274, 147] width 149 height 13
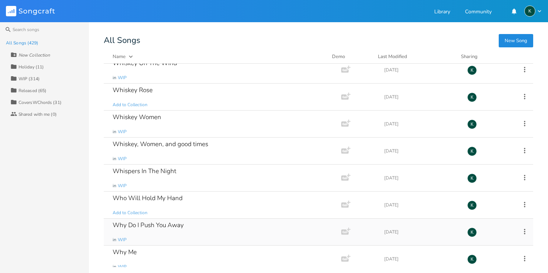
scroll to position [10769, 0]
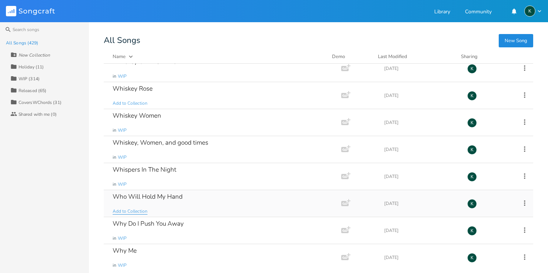
click at [130, 209] on span "Add to Collection" at bounding box center [130, 212] width 35 height 6
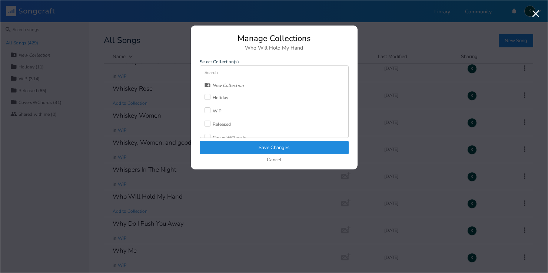
click at [206, 109] on div at bounding box center [207, 110] width 6 height 6
click at [226, 145] on button "Save Changes" at bounding box center [274, 147] width 149 height 13
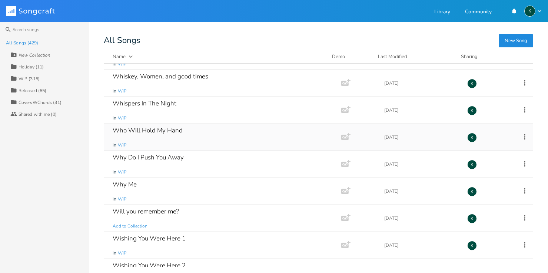
scroll to position [10846, 0]
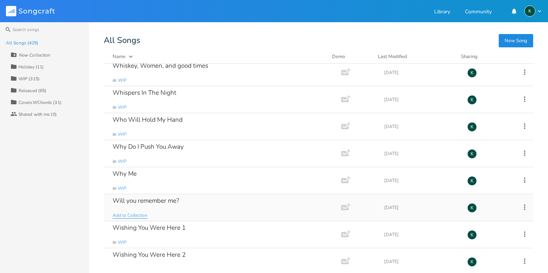
click at [129, 214] on span "Add to Collection" at bounding box center [130, 216] width 35 height 6
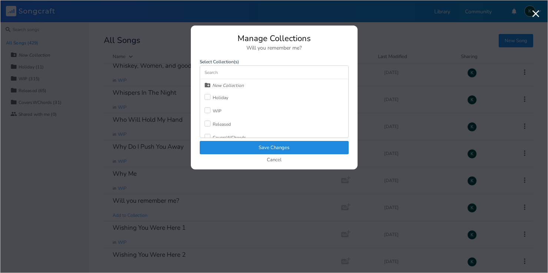
click at [210, 110] on label at bounding box center [208, 110] width 8 height 7
click at [230, 146] on button "Save Changes" at bounding box center [274, 147] width 149 height 13
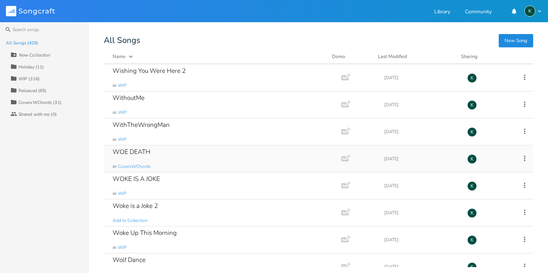
scroll to position [11035, 0]
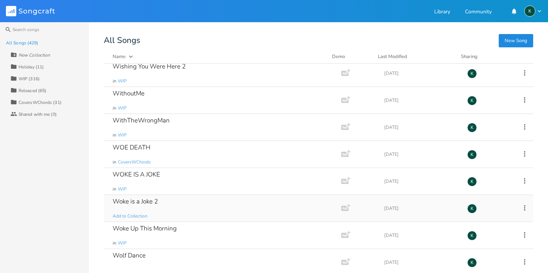
click at [140, 213] on div "Woke is a Joke 2 Add to Collection" at bounding box center [221, 208] width 217 height 27
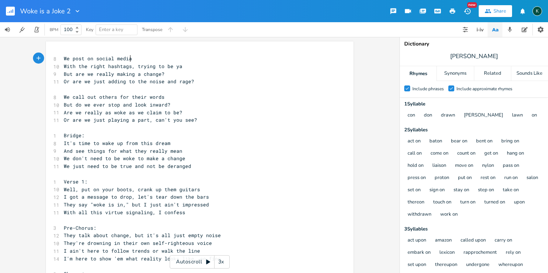
scroll to position [0, 0]
click at [76, 11] on icon "button" at bounding box center [78, 11] width 4 height 2
click at [90, 31] on span "Collection Collections" at bounding box center [87, 33] width 30 height 5
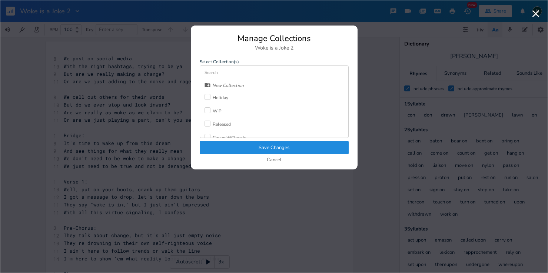
click at [211, 107] on div "WIP" at bounding box center [212, 110] width 17 height 13
click at [244, 150] on button "Save Changes" at bounding box center [274, 147] width 149 height 13
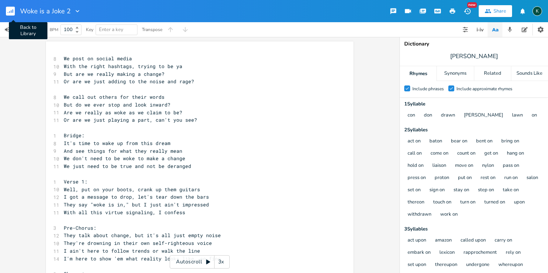
click at [11, 16] on button "Back to Library" at bounding box center [13, 11] width 15 height 18
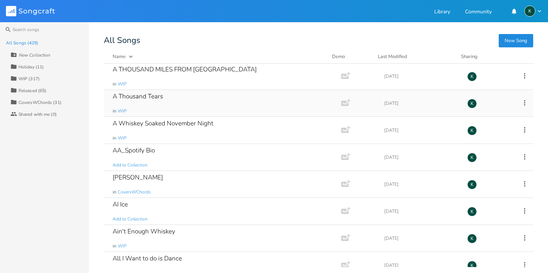
scroll to position [6895, 0]
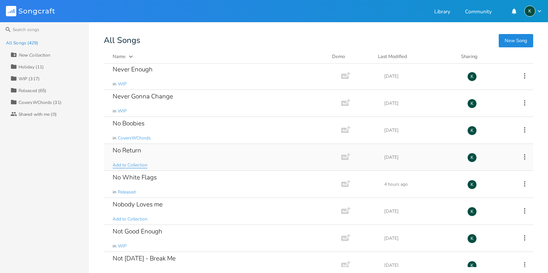
click at [120, 165] on span "Add to Collection" at bounding box center [130, 165] width 35 height 6
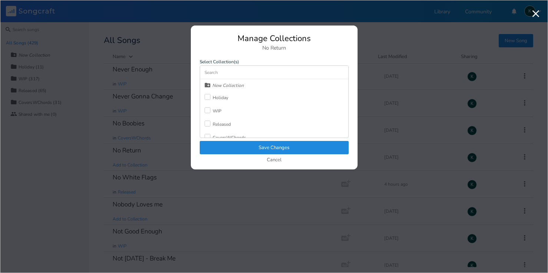
click at [208, 125] on div at bounding box center [207, 124] width 6 height 6
click at [227, 148] on button "Save Changes" at bounding box center [274, 147] width 149 height 13
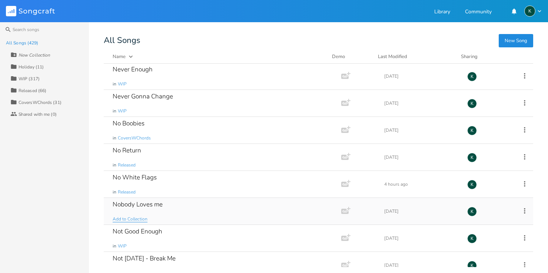
click at [140, 220] on span "Add to Collection" at bounding box center [130, 219] width 35 height 6
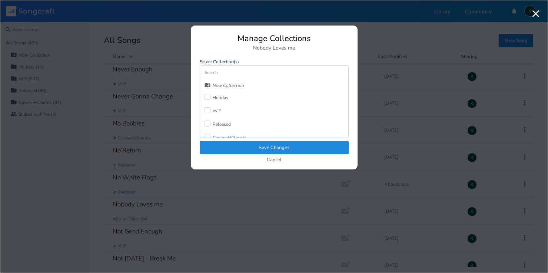
click at [211, 106] on div "WIP" at bounding box center [212, 110] width 17 height 13
click at [235, 152] on button "Save Changes" at bounding box center [274, 147] width 149 height 13
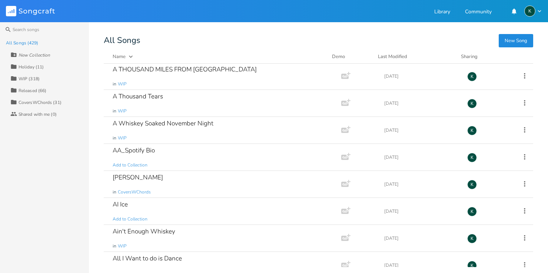
scroll to position [7869, 0]
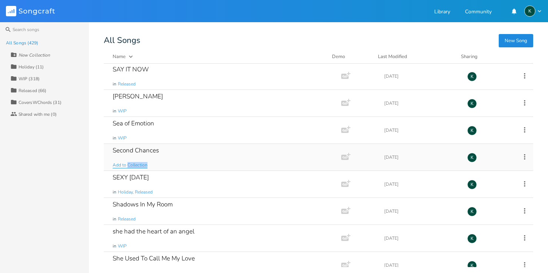
click at [138, 166] on span "Add to Collection" at bounding box center [130, 165] width 35 height 6
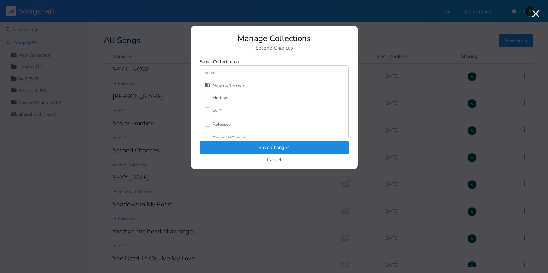
click at [207, 114] on label at bounding box center [208, 110] width 8 height 7
click at [222, 143] on button "Save Changes" at bounding box center [274, 147] width 149 height 13
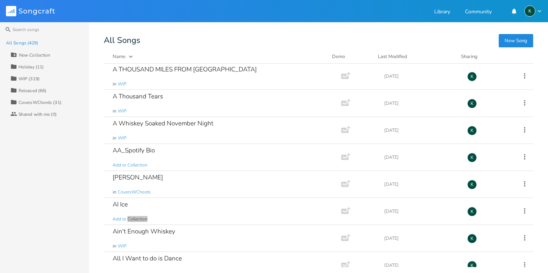
scroll to position [9437, 0]
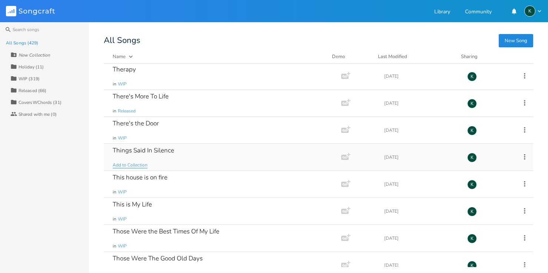
click at [121, 164] on span "Add to Collection" at bounding box center [130, 165] width 35 height 6
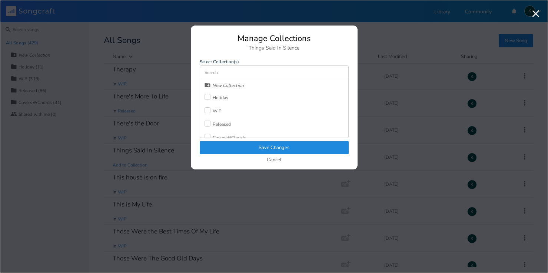
click at [207, 111] on div at bounding box center [207, 110] width 6 height 6
click at [223, 145] on button "Save Changes" at bounding box center [274, 147] width 149 height 13
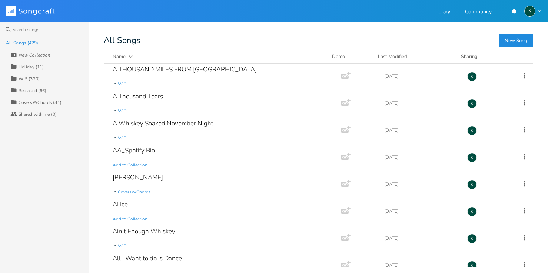
scroll to position [9545, 0]
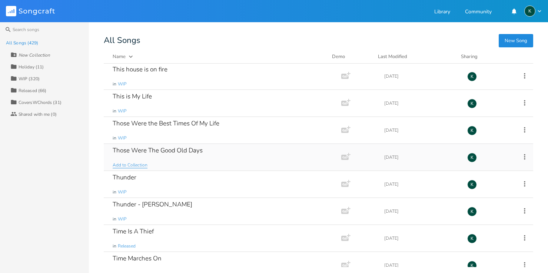
click at [117, 166] on span "Add to Collection" at bounding box center [130, 165] width 35 height 6
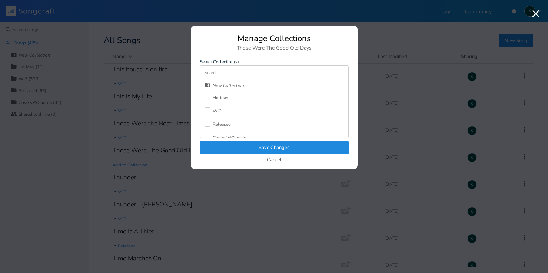
click at [206, 126] on div at bounding box center [207, 124] width 6 height 6
click at [226, 145] on button "Save Changes" at bounding box center [274, 147] width 149 height 13
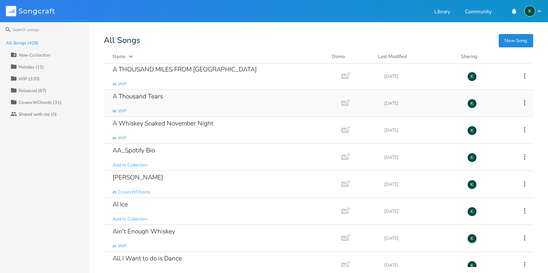
scroll to position [10572, 0]
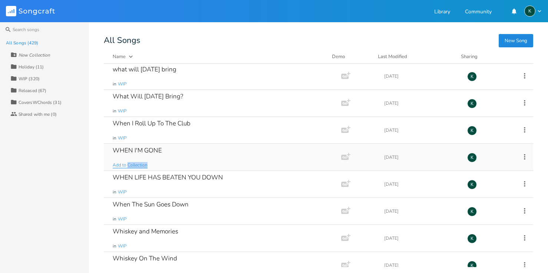
click at [134, 164] on span "Add to Collection" at bounding box center [130, 165] width 35 height 6
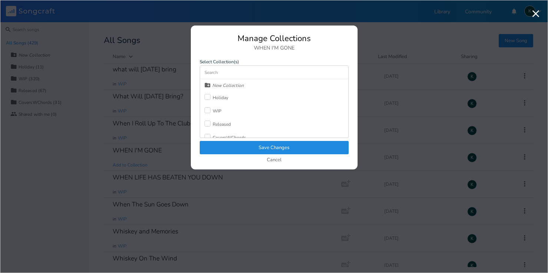
click at [220, 112] on div "WIP" at bounding box center [217, 111] width 9 height 4
click at [256, 151] on button "Save Changes" at bounding box center [274, 147] width 149 height 13
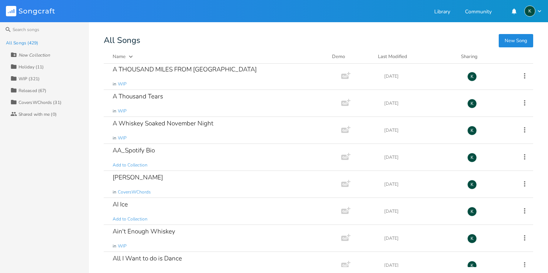
scroll to position [11275, 0]
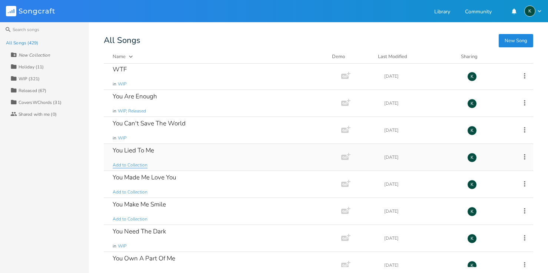
click at [123, 166] on span "Add to Collection" at bounding box center [130, 165] width 35 height 6
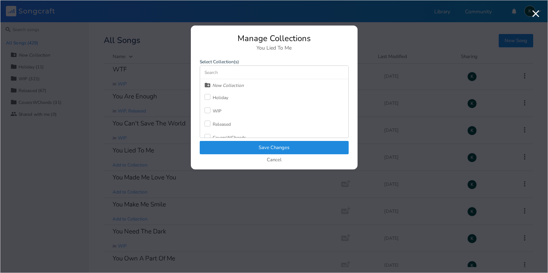
click at [206, 111] on div at bounding box center [207, 110] width 6 height 6
click at [217, 145] on button "Save Changes" at bounding box center [274, 147] width 149 height 13
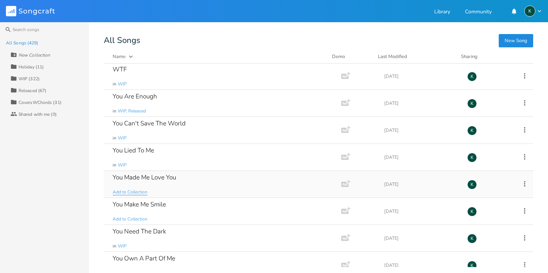
click at [129, 192] on span "Add to Collection" at bounding box center [130, 192] width 35 height 6
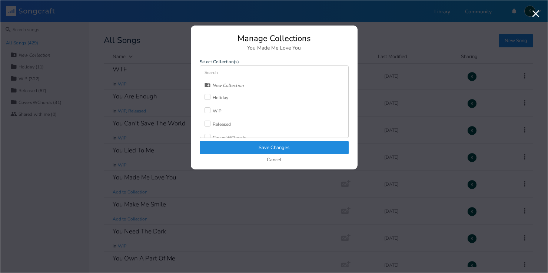
click at [215, 113] on div "WIP" at bounding box center [217, 111] width 9 height 4
click at [229, 146] on button "Save Changes" at bounding box center [274, 147] width 149 height 13
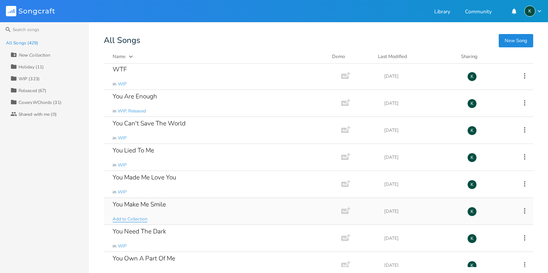
click at [135, 220] on span "Add to Collection" at bounding box center [130, 219] width 35 height 6
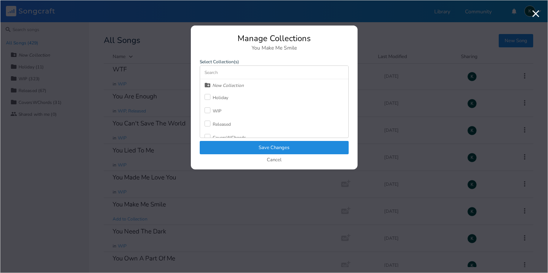
click at [211, 113] on label at bounding box center [208, 110] width 8 height 7
click at [231, 149] on button "Save Changes" at bounding box center [274, 147] width 149 height 13
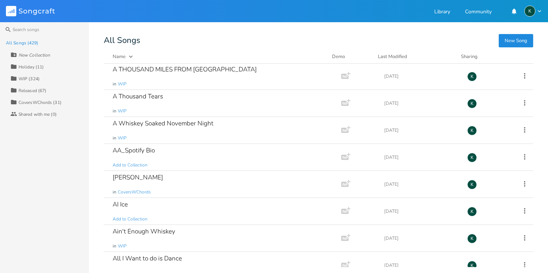
scroll to position [10708, 0]
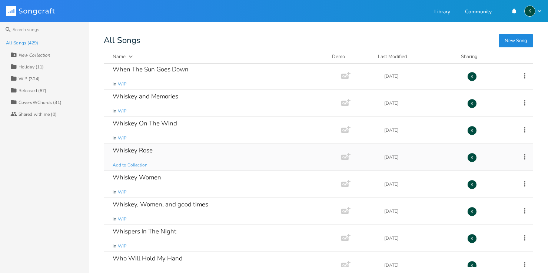
click at [125, 163] on span "Add to Collection" at bounding box center [130, 165] width 35 height 6
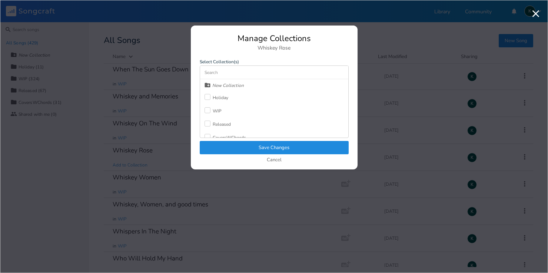
click at [210, 108] on label at bounding box center [208, 110] width 8 height 7
click at [244, 144] on button "Save Changes" at bounding box center [274, 147] width 149 height 13
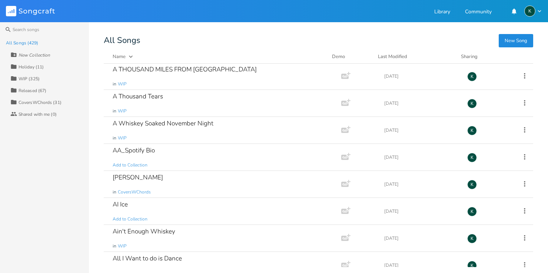
scroll to position [11395, 0]
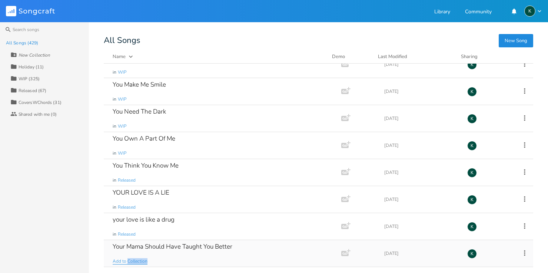
click at [136, 262] on span "Add to Collection" at bounding box center [130, 262] width 35 height 6
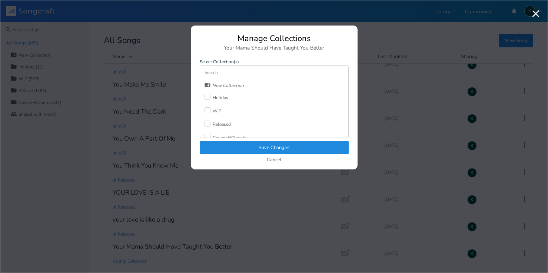
click at [209, 110] on div at bounding box center [207, 110] width 6 height 6
click at [241, 149] on button "Save Changes" at bounding box center [274, 147] width 149 height 13
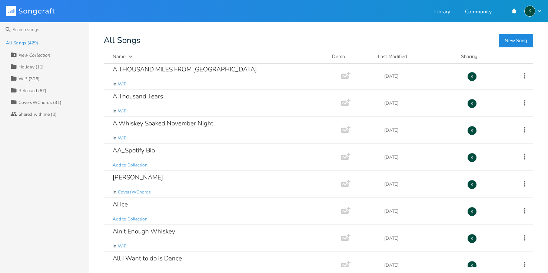
scroll to position [0, 0]
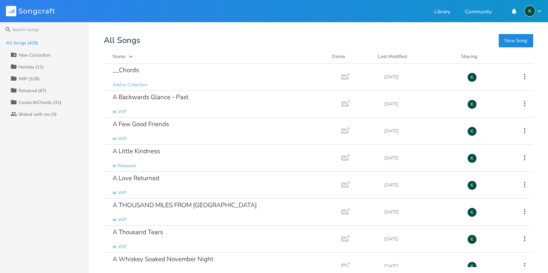
click at [464, 46] on div "New Song All Songs Name Demo Last Modified Sharing __Chords Add to Collection A…" at bounding box center [326, 152] width 444 height 230
click at [30, 79] on div "WIP (326)" at bounding box center [29, 79] width 21 height 4
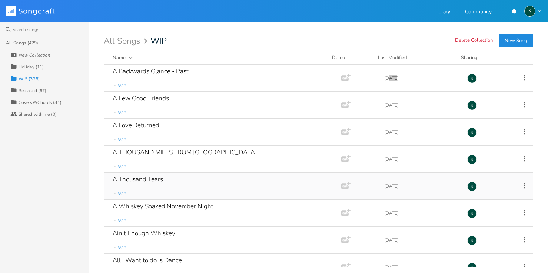
scroll to position [2474, 0]
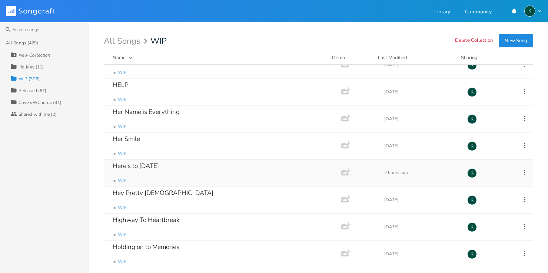
click at [126, 165] on div "Here's to [DATE]" at bounding box center [136, 166] width 46 height 6
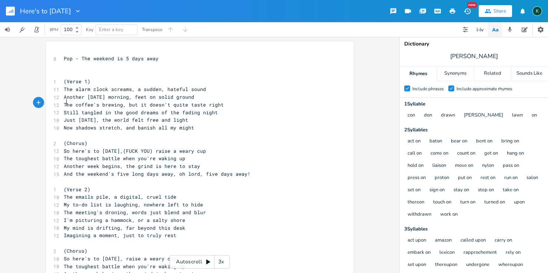
click at [66, 103] on span "The coffee's brewing, but it doesn't quite taste right" at bounding box center [144, 104] width 160 height 7
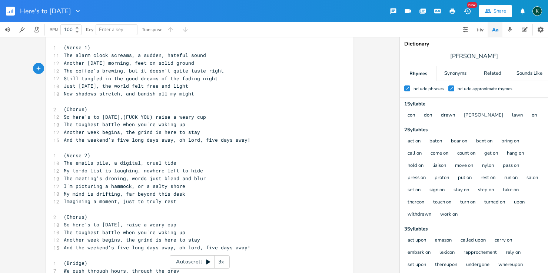
scroll to position [36, 0]
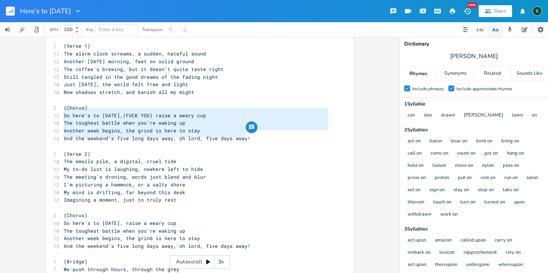
drag, startPoint x: 250, startPoint y: 134, endPoint x: 54, endPoint y: 111, distance: 197.3
type textarea "​So here's to Monday,(FUCK YOU) raise a weary cup The toughest battle when you'…"
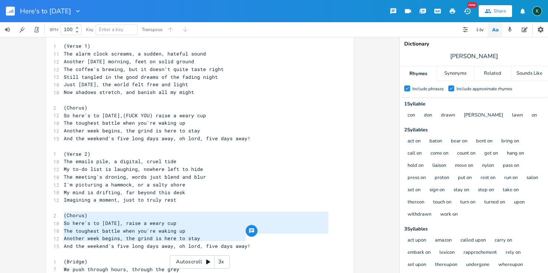
type textarea "(Chorus) So here's to Monday, raise a weary cup The toughest battle when you're…"
drag, startPoint x: 246, startPoint y: 239, endPoint x: 23, endPoint y: 211, distance: 225.0
click at [23, 211] on div "(Chorus) So here's to Monday, raise a weary cup The toughest battle when you're…" at bounding box center [199, 155] width 399 height 236
paste textarea
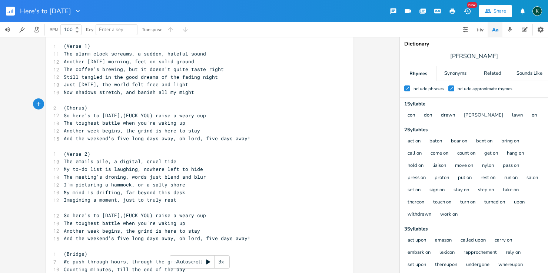
type textarea "(Chorus)"
drag, startPoint x: 85, startPoint y: 104, endPoint x: 47, endPoint y: 105, distance: 37.8
click at [62, 204] on pre "​" at bounding box center [195, 208] width 267 height 8
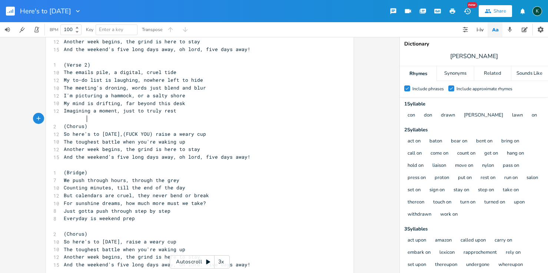
scroll to position [146, 0]
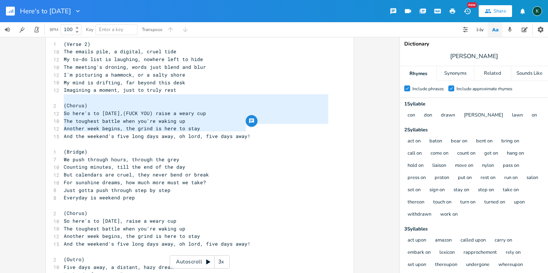
drag, startPoint x: 254, startPoint y: 127, endPoint x: 44, endPoint y: 97, distance: 212.5
type textarea "​(Chorus) So here's to Monday,(FUCK YOU) raise a weary cup The toughest battle …"
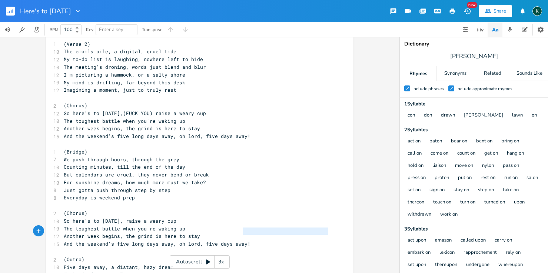
scroll to position [1, 0]
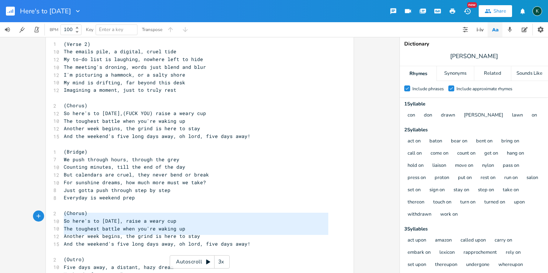
type textarea "(Chorus) So here's to Monday, raise a weary cup The toughest battle when you're…"
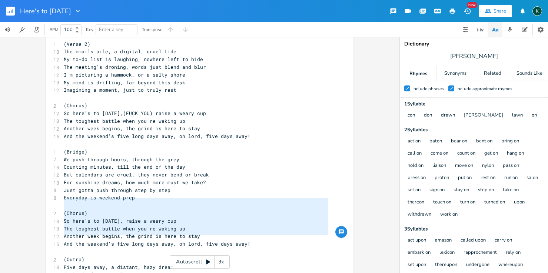
drag, startPoint x: 249, startPoint y: 234, endPoint x: 24, endPoint y: 202, distance: 227.5
click at [24, 202] on div "(Chorus) So here's to Monday, raise a weary cup The toughest battle when you're…" at bounding box center [199, 155] width 399 height 236
paste textarea
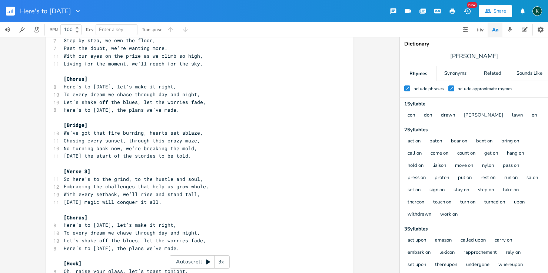
scroll to position [1182, 0]
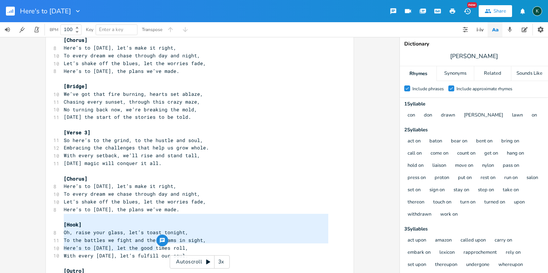
drag, startPoint x: 155, startPoint y: 249, endPoint x: 54, endPoint y: 219, distance: 105.6
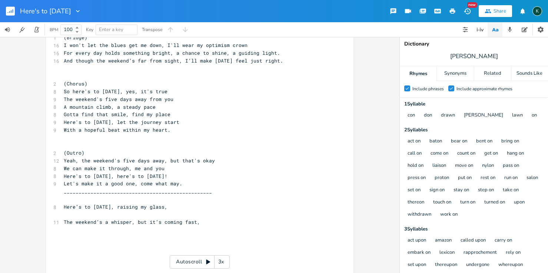
scroll to position [677, 0]
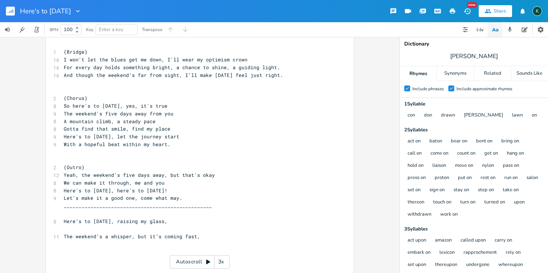
type textarea "[Outro] So here’s to laughter, love, and the light, Every Monday morning, let’s…"
click at [179, 141] on pre "With a hopeful beat within my heart." at bounding box center [195, 145] width 267 height 8
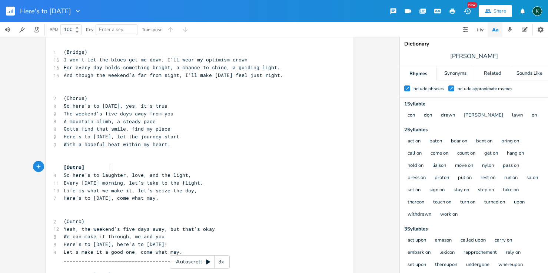
click at [108, 195] on span "Here’s to Monday, come what may." at bounding box center [111, 198] width 95 height 7
type textarea "(FUCK YOU)"
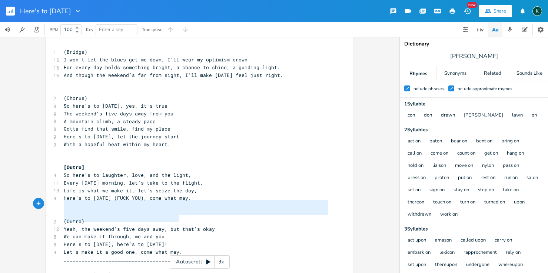
type textarea "(Outro) Yeah, the weekend's five days away, but that's okay We can make it thro…"
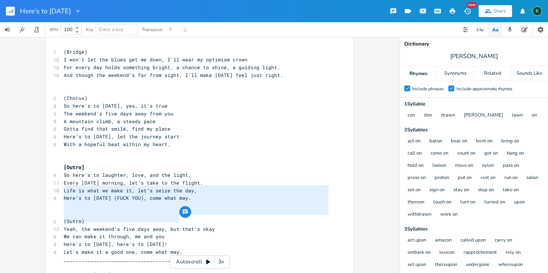
drag, startPoint x: 179, startPoint y: 220, endPoint x: 4, endPoint y: 187, distance: 177.6
click at [2, 187] on div "(Outro) Yeah, the weekend's five days away, but that's okay We can make it thro…" at bounding box center [199, 155] width 399 height 236
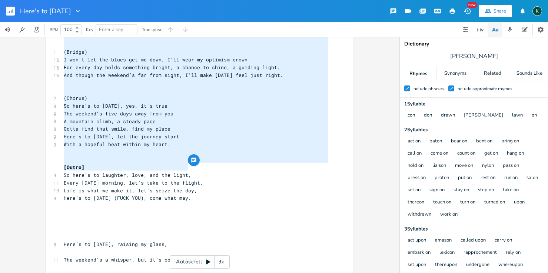
type textarea "Bridge) I won't let the blues get me down, I'll wear my optimism crown For ever…"
drag, startPoint x: 197, startPoint y: 170, endPoint x: 66, endPoint y: 34, distance: 189.6
click at [63, 30] on div "Here's to Monday New Share K BPM 100 Key Enter a key Transpose Bridge) I won't …" at bounding box center [274, 136] width 548 height 273
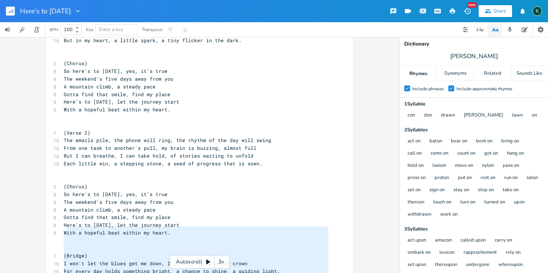
scroll to position [616, 0]
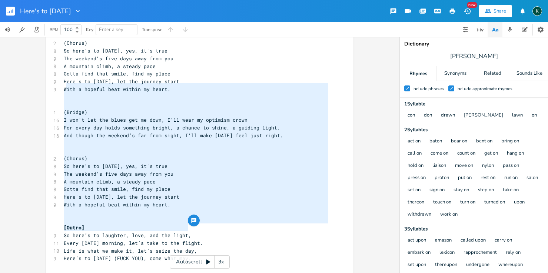
click at [80, 140] on pre "​" at bounding box center [195, 144] width 267 height 8
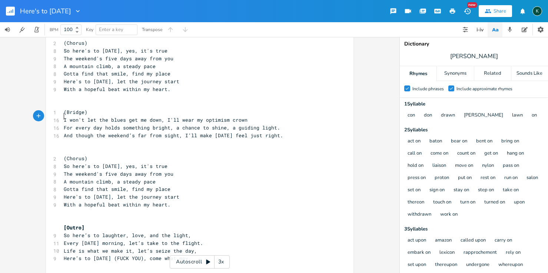
click at [163, 117] on span "I won't let the blues get me down, I'll wear my optimism crown" at bounding box center [156, 120] width 184 height 7
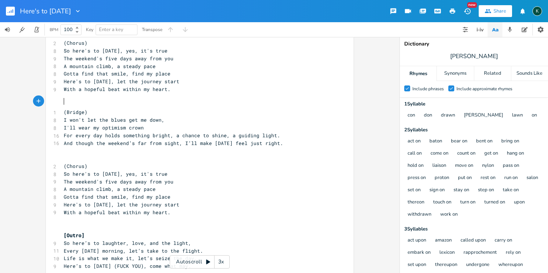
click at [171, 132] on span "For every day holds something bright, a chance to shine, a guiding light." at bounding box center [172, 135] width 216 height 7
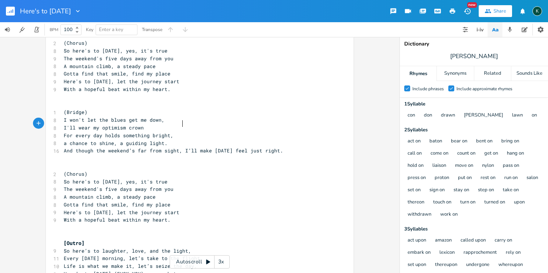
click at [180, 147] on span "And though the weekend’s far from sight, I’ll make this Monday feel just right." at bounding box center [173, 150] width 219 height 7
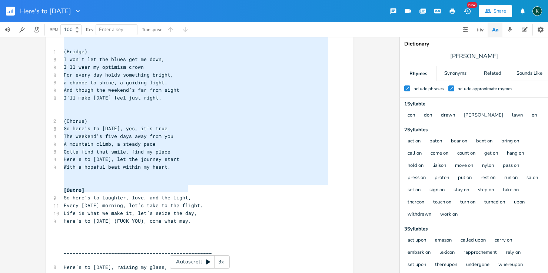
scroll to position [0, 0]
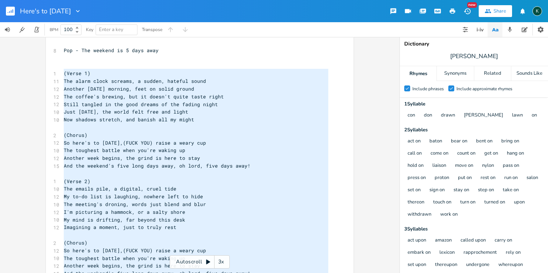
drag, startPoint x: 205, startPoint y: 193, endPoint x: 20, endPoint y: 73, distance: 220.5
click at [20, 73] on div "x 8 Pop - The weekend is 5 days away ​ ​ 1 (Verse 1) 11 The alarm clock screams…" at bounding box center [199, 155] width 399 height 236
type textarea "(Verse 1) The alarm clock screams, a sudden, hateful sound Another Monday morni…"
click at [153, 117] on span "Now shadows stretch, and banish all my might" at bounding box center [129, 119] width 130 height 7
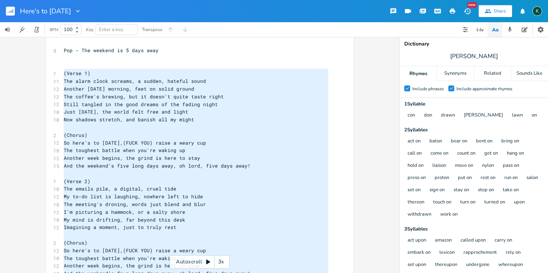
scroll to position [1, 0]
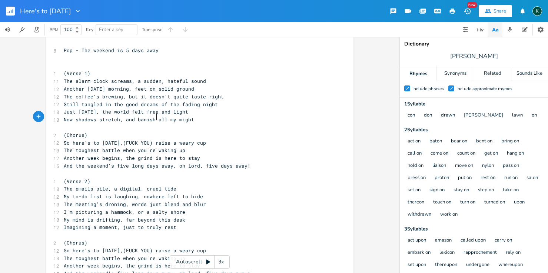
type textarea "Pop - The weekend is 5 days away (Verse 1) The alarm clock screams, a sudden, h…"
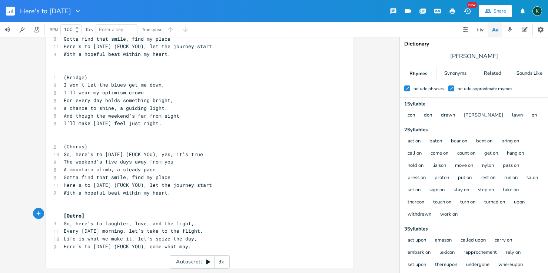
scroll to position [0, 0]
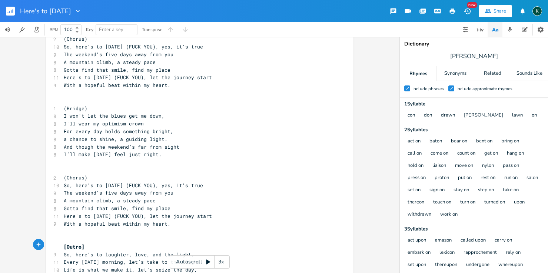
click at [79, 13] on icon "button" at bounding box center [77, 10] width 7 height 7
click at [89, 31] on span "Collection Collections" at bounding box center [90, 33] width 30 height 5
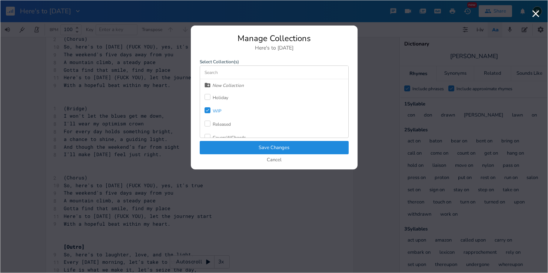
click at [218, 112] on div "WIP" at bounding box center [217, 111] width 9 height 4
click at [219, 127] on div "Released" at bounding box center [217, 124] width 27 height 13
click at [236, 151] on button "Save Changes" at bounding box center [274, 147] width 149 height 13
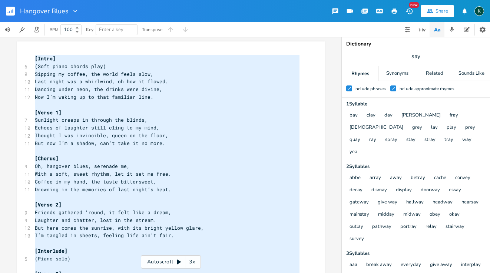
scroll to position [363, 0]
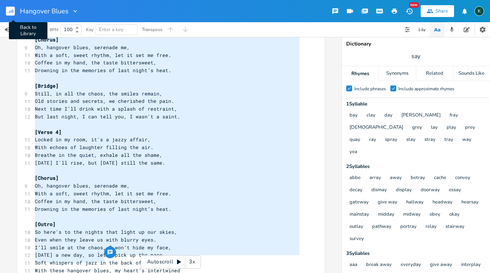
click at [12, 11] on rect "button" at bounding box center [10, 11] width 9 height 9
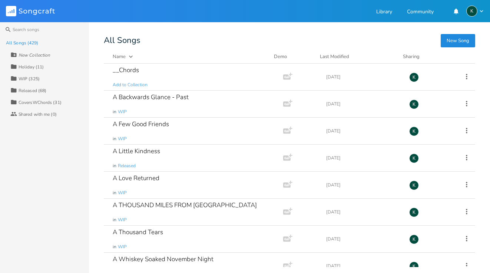
click at [29, 77] on div "WIP (325)" at bounding box center [29, 79] width 21 height 4
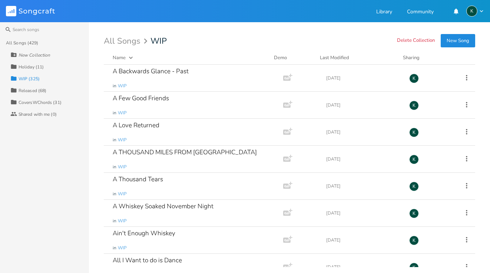
scroll to position [527, 0]
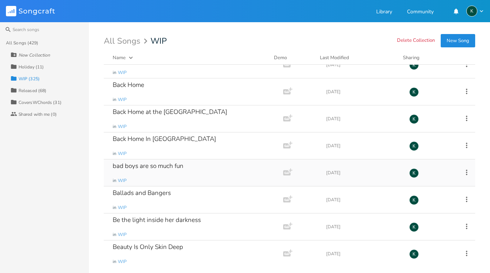
click at [167, 165] on div "bad boys are so much fun" at bounding box center [148, 166] width 71 height 6
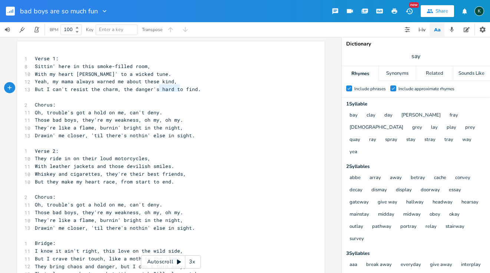
type textarea "hard to find"
drag, startPoint x: 157, startPoint y: 89, endPoint x: 189, endPoint y: 88, distance: 32.2
click at [191, 89] on span "But I can't resist the charm, the danger's hard to find." at bounding box center [118, 89] width 166 height 7
drag, startPoint x: 120, startPoint y: 87, endPoint x: 192, endPoint y: 89, distance: 71.9
click at [192, 89] on span "But I can't resist the charm, the danger's hard to find." at bounding box center [118, 89] width 166 height 7
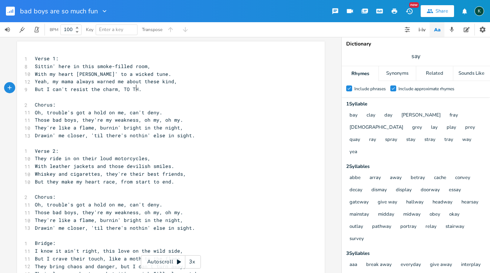
type textarea "TO THE"
type textarea "to their danger I'm blind"
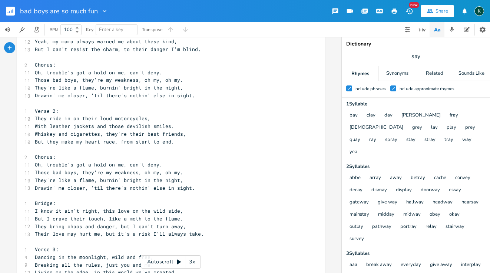
scroll to position [46, 0]
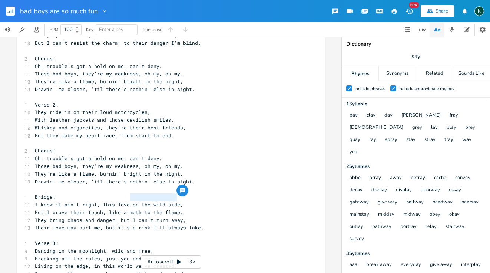
drag, startPoint x: 129, startPoint y: 197, endPoint x: 173, endPoint y: 198, distance: 44.1
click at [173, 201] on span "I know it ain't right, this love on the wild side," at bounding box center [109, 204] width 148 height 7
type textarea "i"
type textarea "I can't tame"
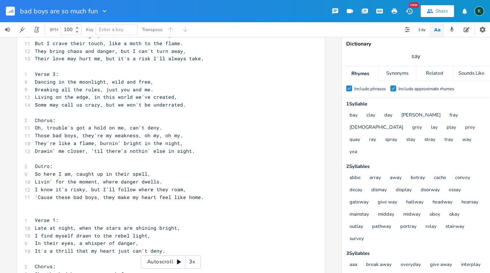
scroll to position [247, 0]
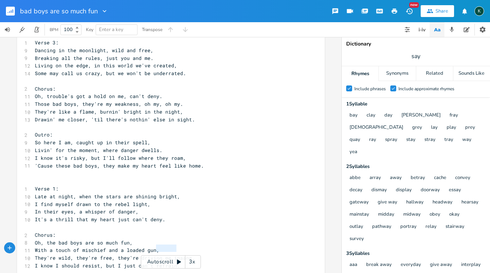
type textarea "t can't refrain."
drag, startPoint x: 176, startPoint y: 249, endPoint x: 128, endPoint y: 249, distance: 48.1
click at [128, 262] on pre "I know I should resist, but I just can't refrain." at bounding box center [166, 266] width 267 height 8
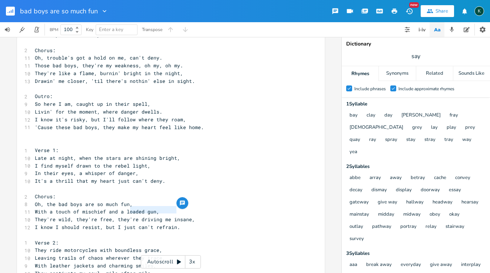
scroll to position [295, 0]
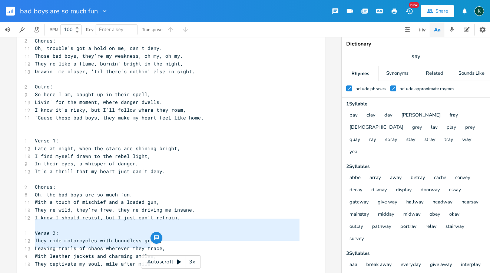
drag, startPoint x: 149, startPoint y: 246, endPoint x: 25, endPoint y: 223, distance: 126.7
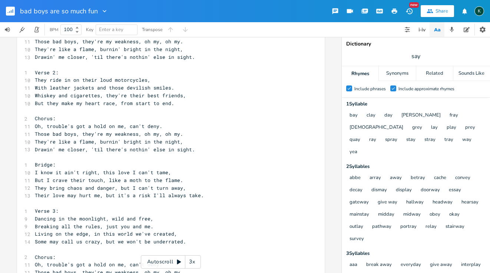
scroll to position [0, 0]
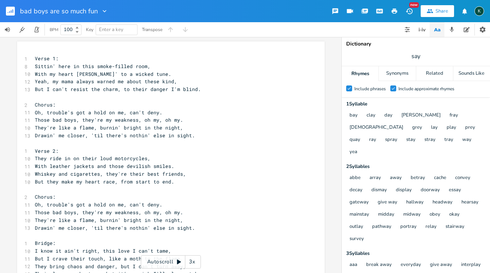
type textarea "They ride motorcycles with boundless grace, Leaving trails of chaos wherever th…"
click at [192, 134] on pre "Drawin' me closer, 'til there's nothin' else in sight." at bounding box center [166, 136] width 267 height 8
click at [81, 155] on span "They ride in on their loud motorcycles," at bounding box center [93, 158] width 116 height 7
click at [78, 150] on pre "Verse 2:" at bounding box center [166, 151] width 267 height 8
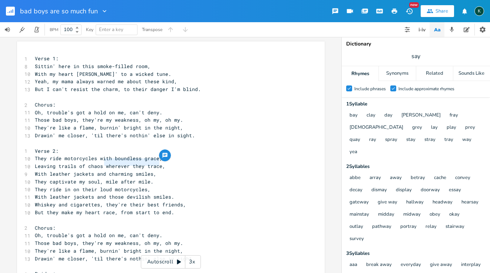
drag, startPoint x: 102, startPoint y: 163, endPoint x: 156, endPoint y: 164, distance: 53.3
click at [156, 164] on span "Leaving trails of chaos wherever they trace," at bounding box center [100, 166] width 130 height 7
type textarea "all over the place"
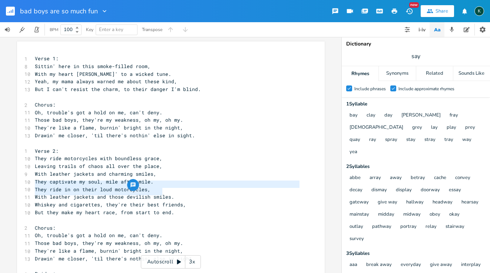
type textarea "They ride in on their loud motorcycles, With leather jackets and those devilish…"
drag, startPoint x: 33, startPoint y: 185, endPoint x: 185, endPoint y: 190, distance: 151.9
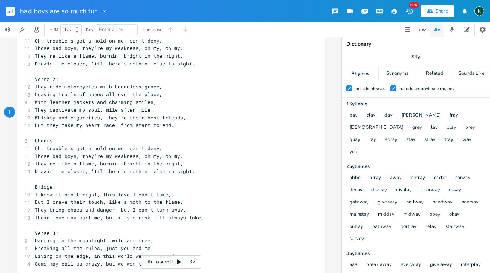
scroll to position [74, 0]
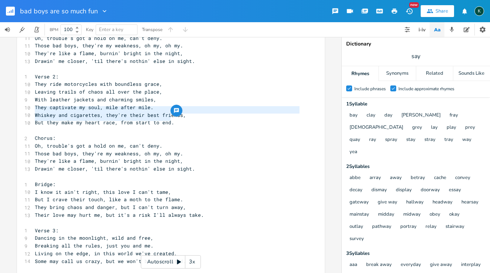
drag, startPoint x: 170, startPoint y: 120, endPoint x: 26, endPoint y: 113, distance: 143.9
type textarea "​"
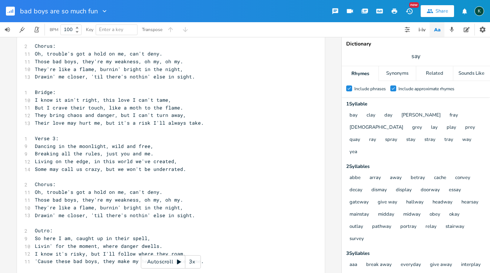
scroll to position [213, 0]
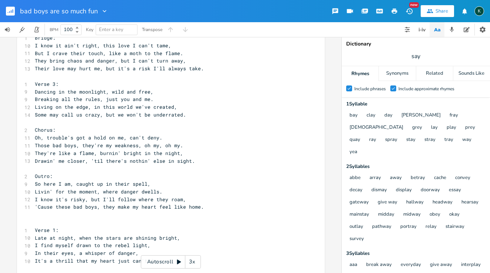
click at [212, 203] on pre "'Cause these bad boys, they make my heart feel like home." at bounding box center [166, 207] width 267 height 8
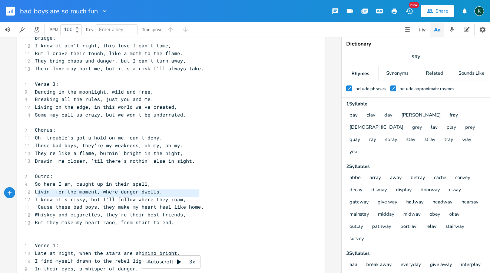
type textarea "I know it's risky, but I'll follow where they roam, 'Cause these bad boys, they…"
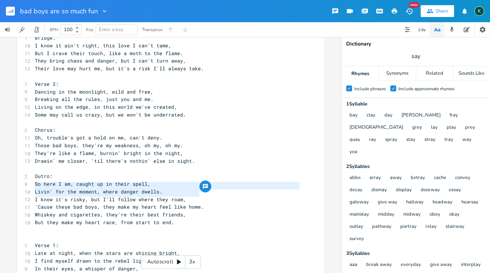
drag, startPoint x: 199, startPoint y: 195, endPoint x: 28, endPoint y: 188, distance: 171.3
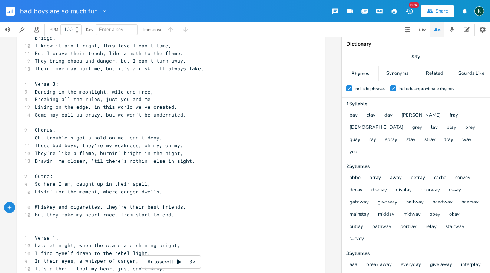
click at [42, 219] on pre "​" at bounding box center [166, 223] width 267 height 8
paste textarea "Livin' for the moment, where danger dwells."
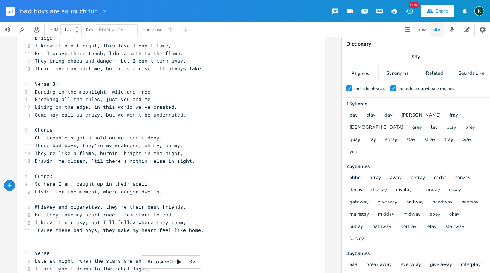
type textarea "So here I am, caught up in their spell, [PERSON_NAME]' for the moment, where da…"
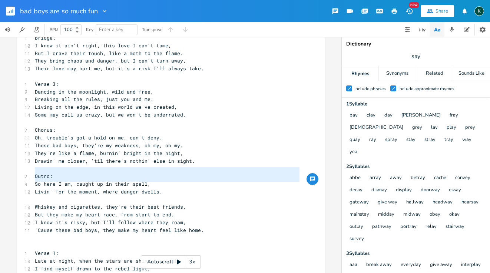
drag, startPoint x: 113, startPoint y: 187, endPoint x: 13, endPoint y: 173, distance: 100.5
click at [6, 167] on div "So here I am, caught up in their spell, [PERSON_NAME]' for the moment, where da…" at bounding box center [170, 155] width 341 height 236
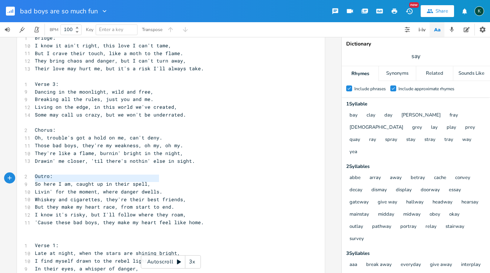
type textarea "So here I am, caught up in their spell, [PERSON_NAME]' for the moment, where da…"
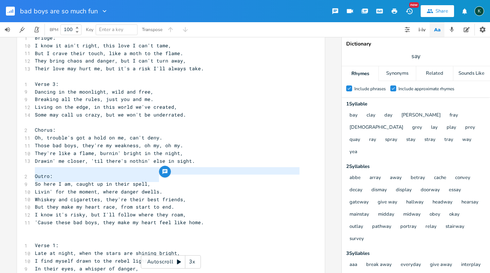
drag, startPoint x: 158, startPoint y: 180, endPoint x: 16, endPoint y: 172, distance: 142.5
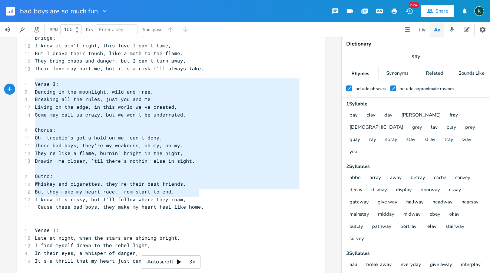
scroll to position [53, 0]
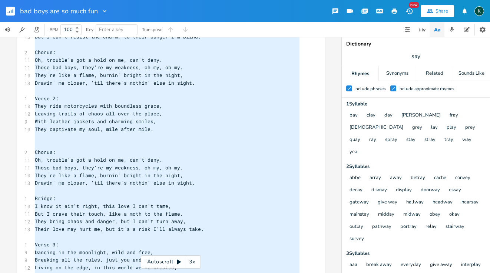
drag, startPoint x: 191, startPoint y: 191, endPoint x: -37, endPoint y: -23, distance: 312.6
click at [0, 0] on html "bad boys are so much fun New Share K BPM 100 Key Enter a key Transpose x 1 Vers…" at bounding box center [245, 136] width 490 height 273
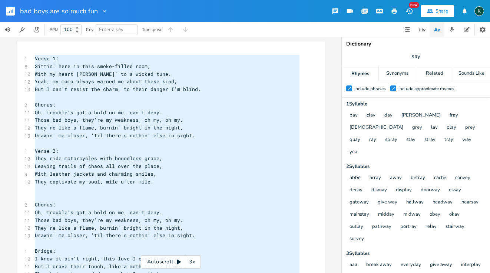
type textarea "​Lorem 7: Ipsumd' sita co adip elits-doeius temp, Inci ut labor etdolo' ma a en…"
